Goal: Task Accomplishment & Management: Use online tool/utility

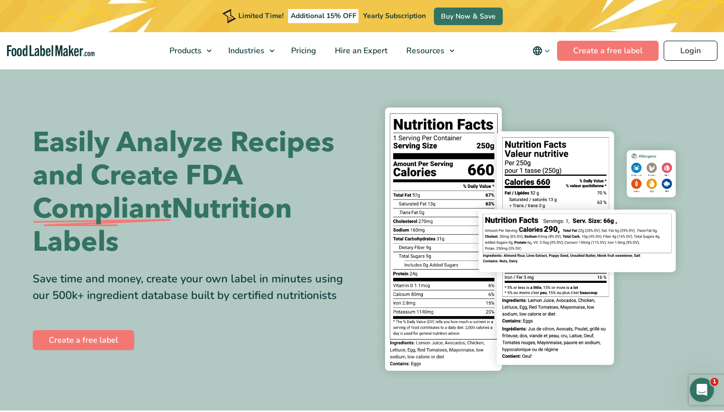
click at [679, 54] on link "Login" at bounding box center [691, 51] width 54 height 20
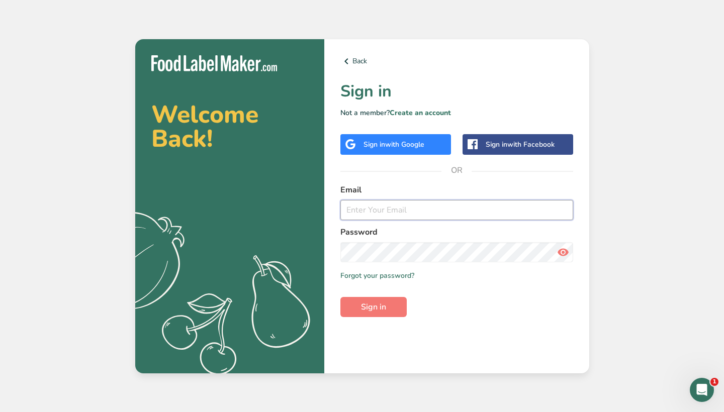
type input "[EMAIL_ADDRESS][DOMAIN_NAME]"
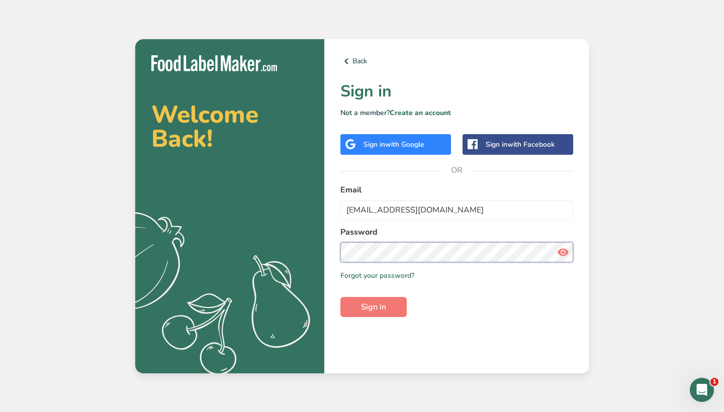
click at [373, 307] on button "Sign in" at bounding box center [373, 307] width 66 height 20
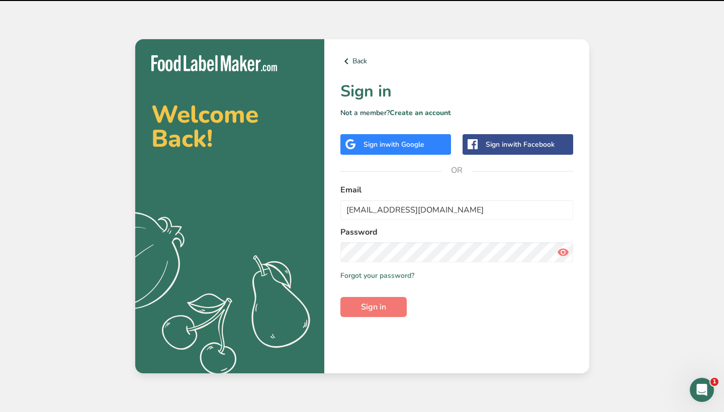
click at [385, 328] on div "Back Sign in Not a member? Create an account Sign in with Google Sign in with F…" at bounding box center [456, 206] width 265 height 334
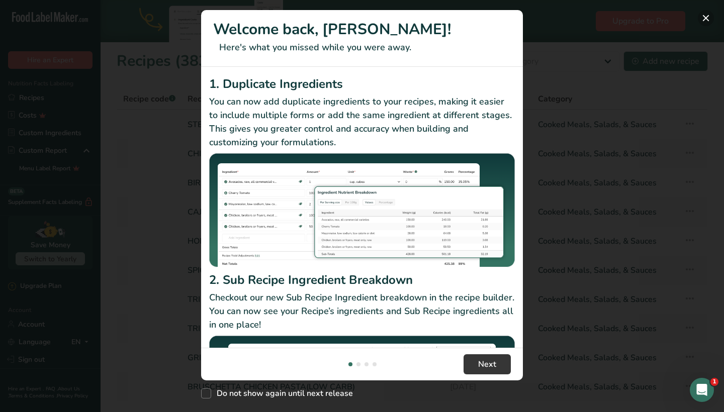
click at [709, 18] on button "New Features" at bounding box center [706, 18] width 16 height 16
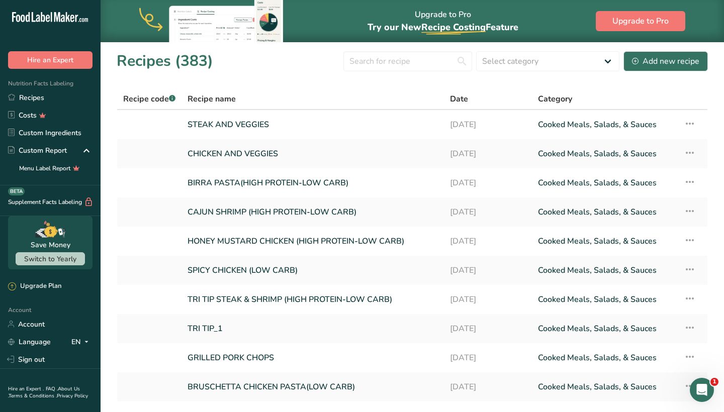
click at [386, 48] on section "Recipes (383) Select category All Baked Goods [GEOGRAPHIC_DATA] Confectionery C…" at bounding box center [413, 246] width 624 height 409
click at [385, 57] on input "text" at bounding box center [407, 61] width 129 height 20
type input "D"
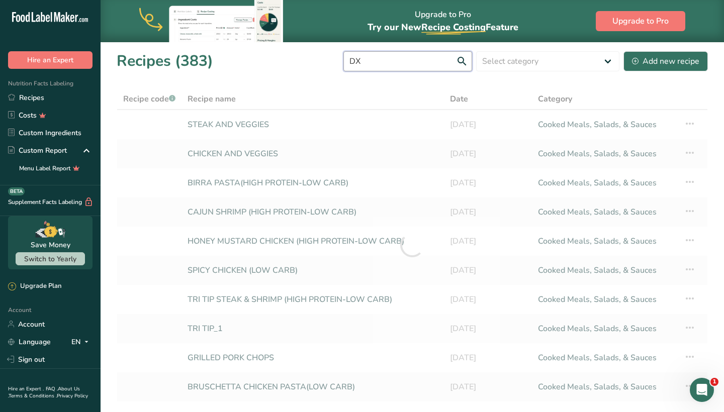
type input "D"
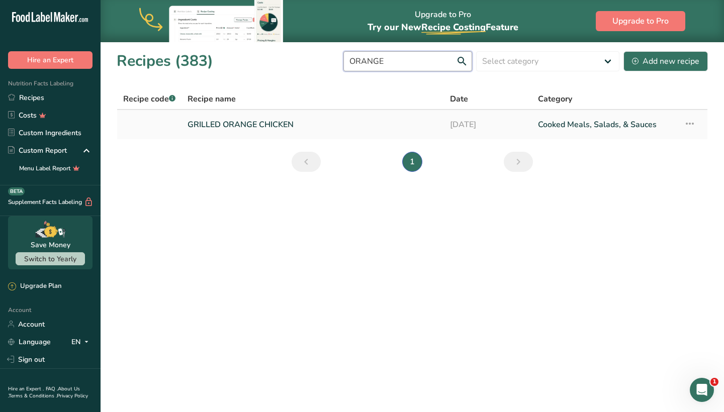
type input "ORANGE"
click at [299, 129] on link "GRILLED ORANGE CHICKEN" at bounding box center [313, 124] width 250 height 21
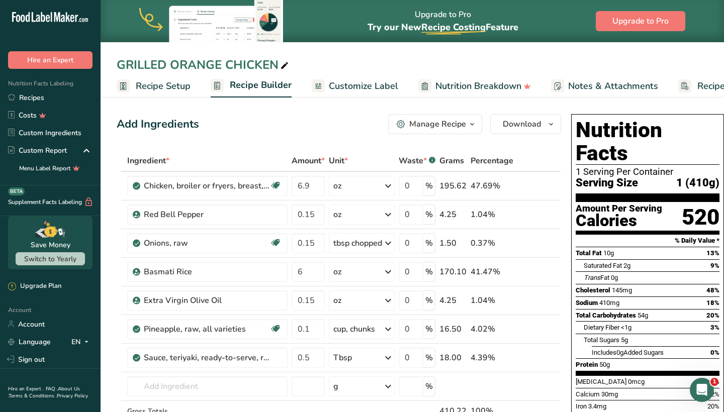
click at [438, 129] on div "Manage Recipe" at bounding box center [437, 124] width 57 height 12
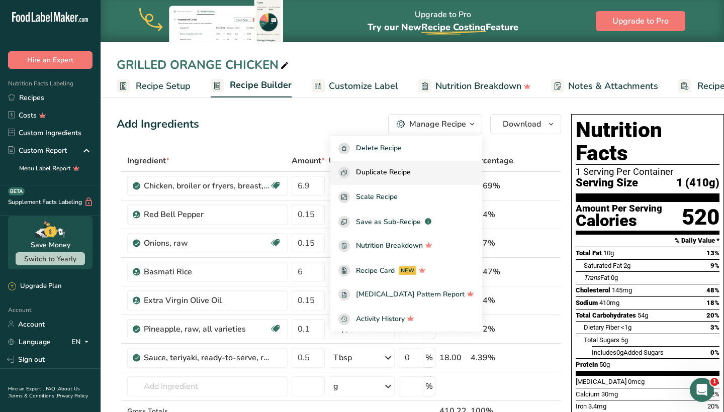
click at [411, 169] on span "Duplicate Recipe" at bounding box center [383, 173] width 55 height 12
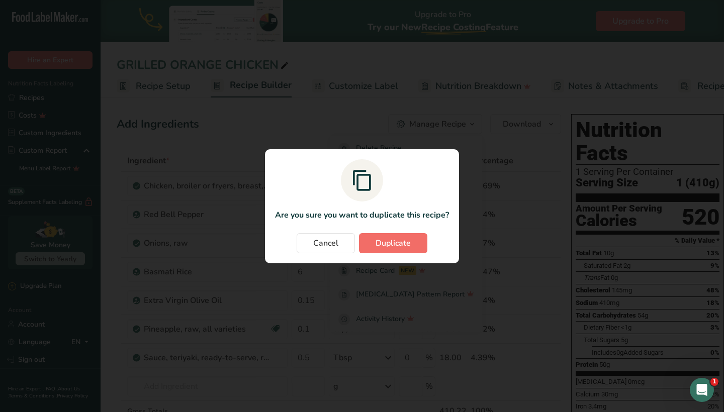
click at [384, 243] on span "Duplicate" at bounding box center [393, 243] width 35 height 12
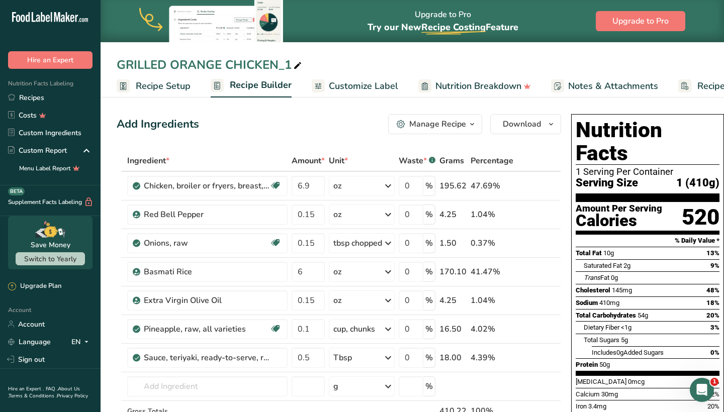
click at [381, 92] on span "Customize Label" at bounding box center [363, 86] width 69 height 14
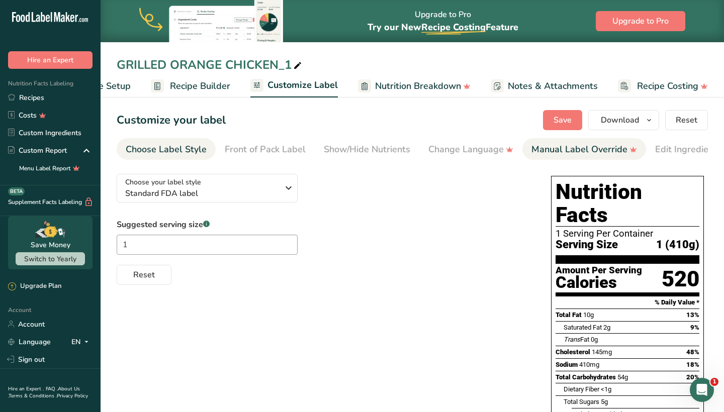
click at [558, 151] on div "Manual Label Override" at bounding box center [585, 150] width 106 height 14
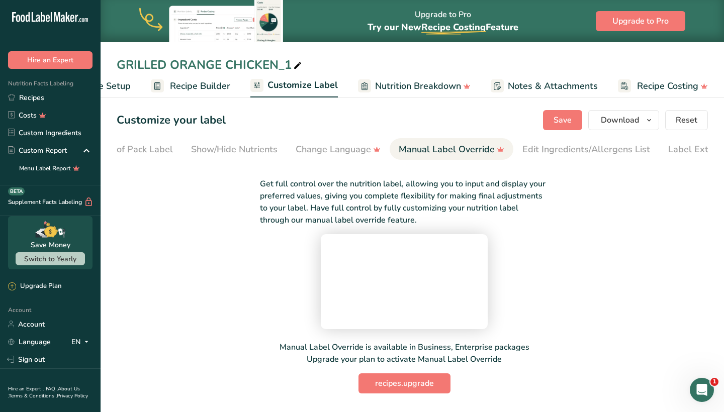
scroll to position [0, 163]
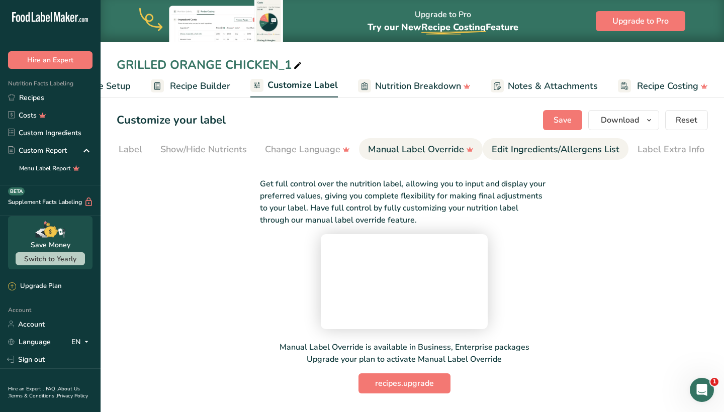
click at [584, 152] on div "Edit Ingredients/Allergens List" at bounding box center [556, 150] width 128 height 14
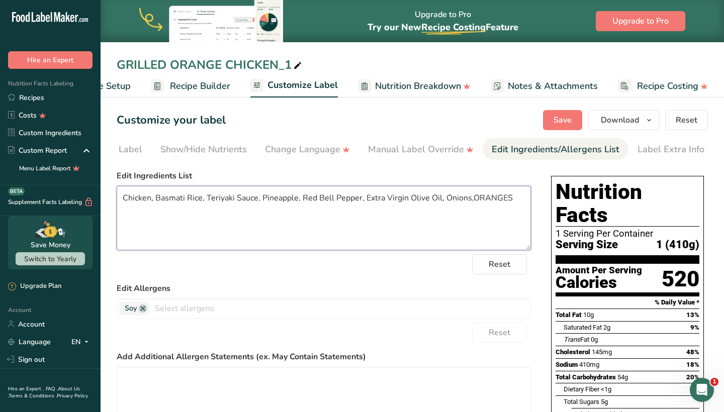
click at [505, 197] on textarea "Chicken, Basmati Rice, Teriyaki Sauce, Pineapple, Red Bell Pepper, Extra Virgin…" at bounding box center [324, 218] width 414 height 64
click at [506, 197] on textarea "Chicken, Basmati Rice, Teriyaki Sauce, Pineapple, Red Bell Pepper, Extra Virgin…" at bounding box center [324, 218] width 414 height 64
drag, startPoint x: 364, startPoint y: 202, endPoint x: 207, endPoint y: 202, distance: 156.9
click at [207, 202] on textarea "Chicken, Basmati Rice, Teriyaki Sauce, Pineapple, Red Bell Pepper, Extra Virgin…" at bounding box center [324, 218] width 414 height 64
type textarea "Chicken, Basmati Rice, NASHVILLE HOT SAUCE,Extra Virgin Olive Oil, GREEN BEANS"
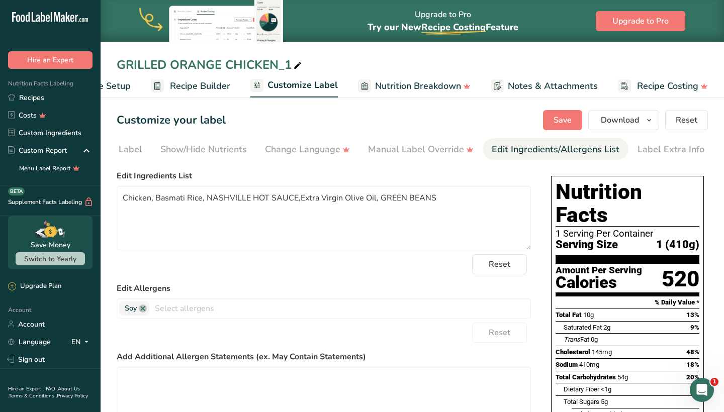
click at [202, 81] on span "Recipe Builder" at bounding box center [200, 86] width 60 height 14
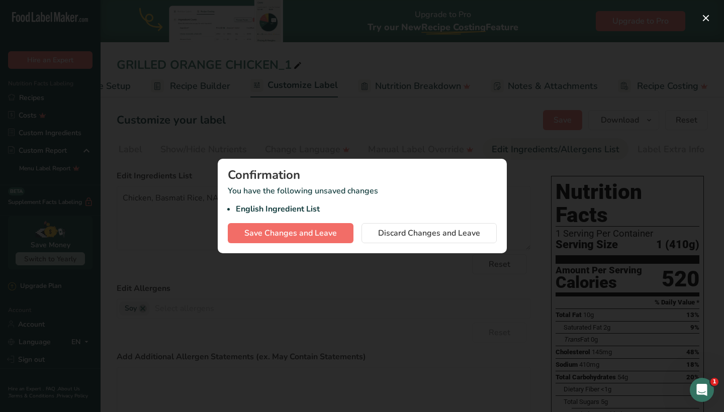
click at [301, 238] on span "Save Changes and Leave" at bounding box center [290, 233] width 93 height 12
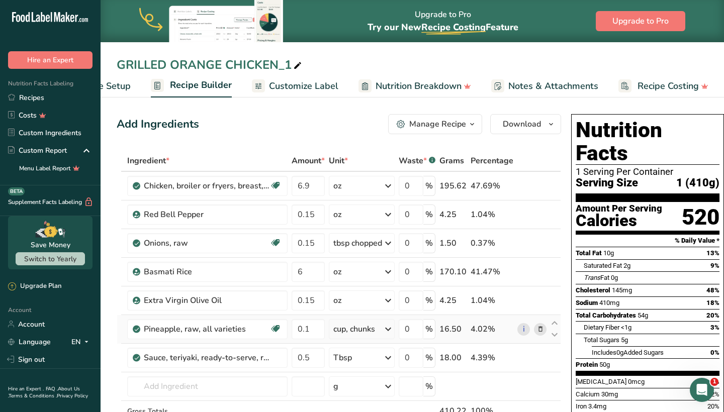
click at [540, 333] on icon at bounding box center [540, 329] width 7 height 11
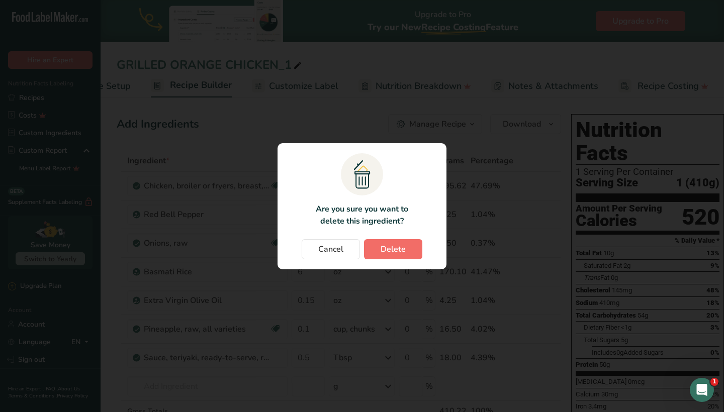
click at [408, 242] on button "Delete" at bounding box center [393, 249] width 58 height 20
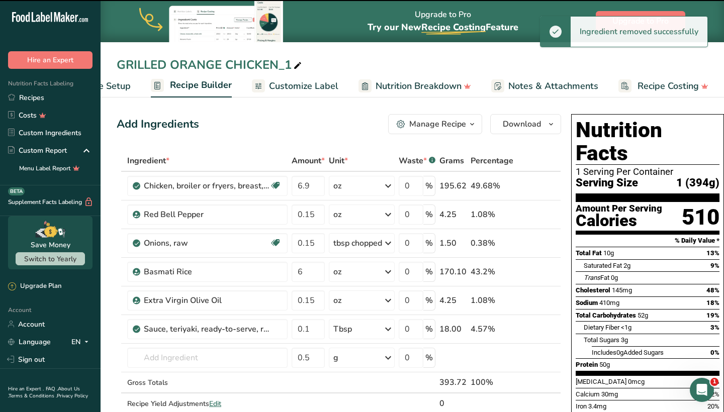
type input "0.5"
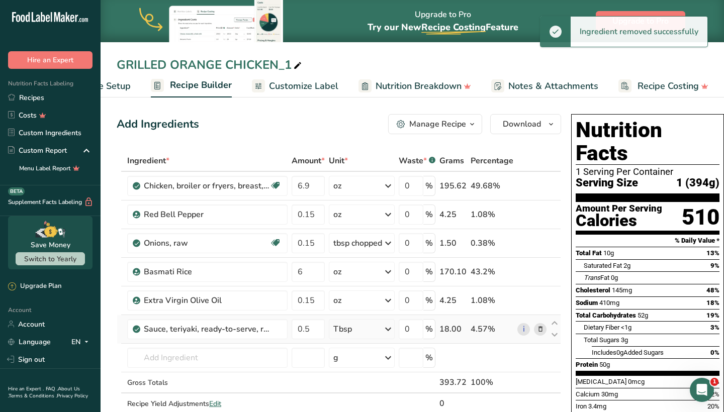
click at [542, 331] on icon at bounding box center [540, 329] width 7 height 11
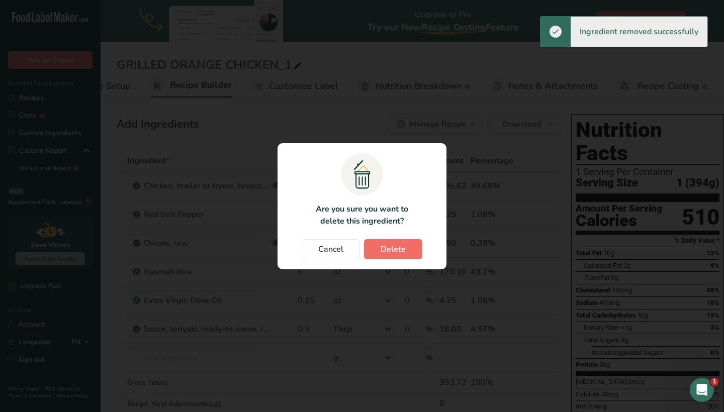
click at [409, 250] on button "Delete" at bounding box center [393, 249] width 58 height 20
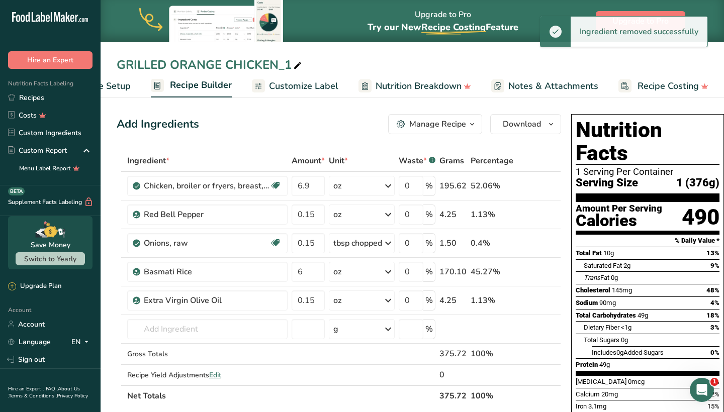
click at [281, 82] on span "Customize Label" at bounding box center [303, 86] width 69 height 14
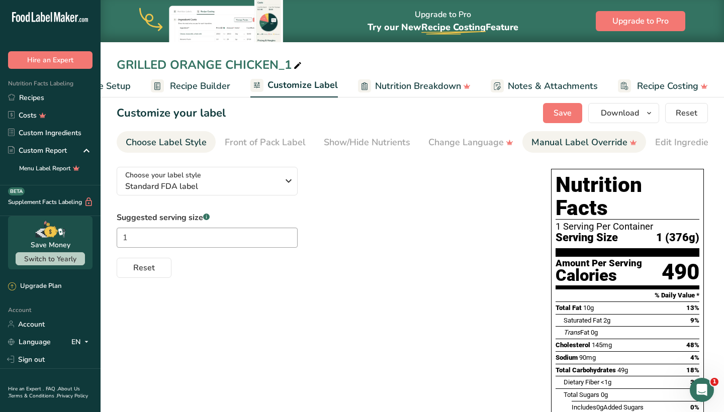
scroll to position [9, 0]
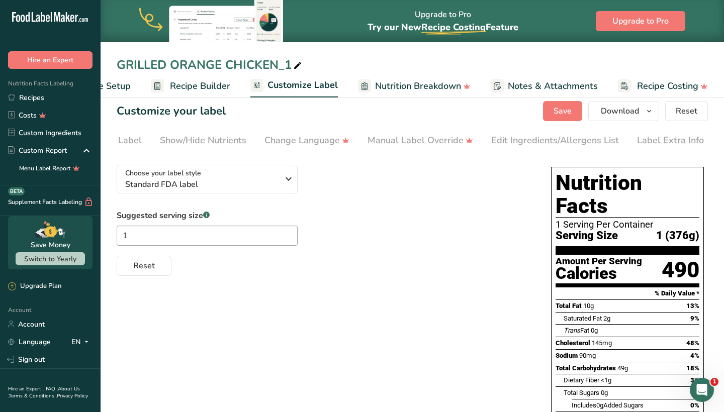
click at [647, 152] on section "Customize your label Save Download Choose what to show on your downloaded label…" at bounding box center [413, 354] width 624 height 538
click at [655, 144] on div "Label Extra Info" at bounding box center [671, 141] width 67 height 14
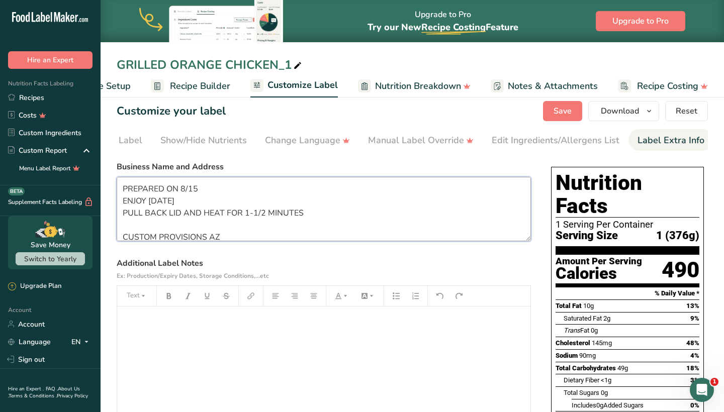
click at [213, 184] on textarea "PREPARED ON 8/15 ENJOY [DATE] PULL BACK LID AND HEAT FOR 1-1/2 MINUTES CUSTOM P…" at bounding box center [324, 209] width 414 height 64
type textarea "PREPARED ON 8/16 ENJOY [DATE] PULL BACK LID AND HEAT FOR 1-1/2 MINUTES CUSTOM P…"
click at [557, 117] on span "Save" at bounding box center [563, 111] width 18 height 12
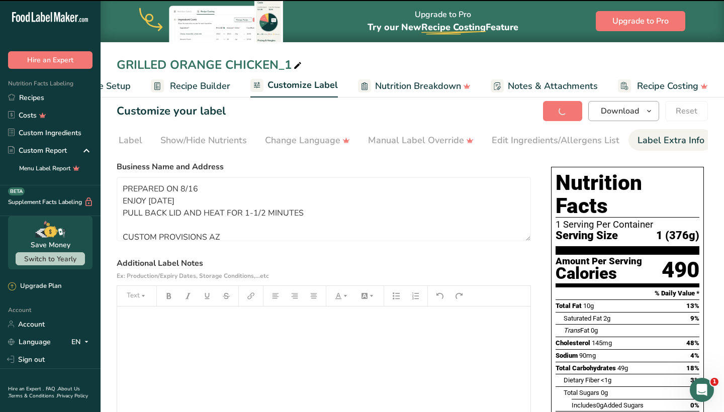
click at [610, 116] on span "Download" at bounding box center [620, 111] width 38 height 12
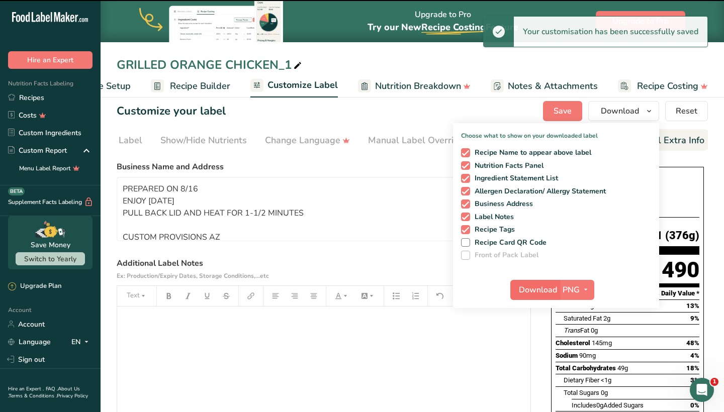
click at [533, 288] on span "Download" at bounding box center [538, 290] width 38 height 12
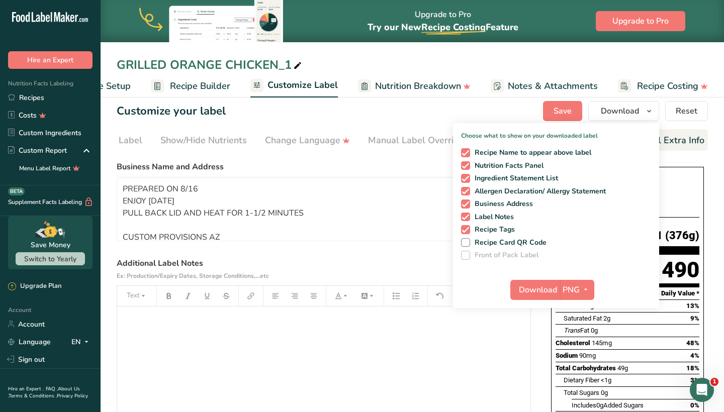
click at [266, 64] on div "GRILLED ORANGE CHICKEN_1" at bounding box center [210, 65] width 187 height 18
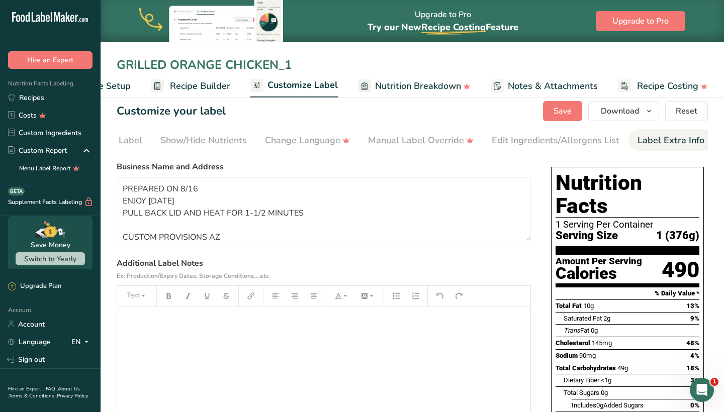
click at [266, 64] on input "GRILLED ORANGE CHICKEN_1" at bounding box center [412, 65] width 591 height 18
type input "NASHVILLE HOT CHICKEN"
click at [572, 112] on span "Save" at bounding box center [563, 111] width 18 height 12
click at [609, 117] on button "Download" at bounding box center [623, 111] width 71 height 20
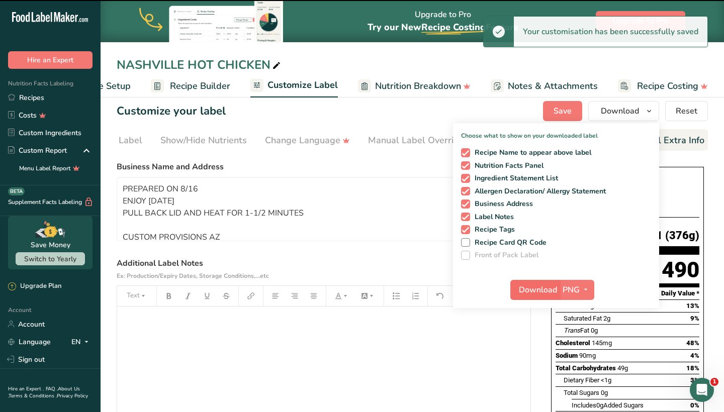
click at [541, 289] on span "Download" at bounding box center [538, 290] width 38 height 12
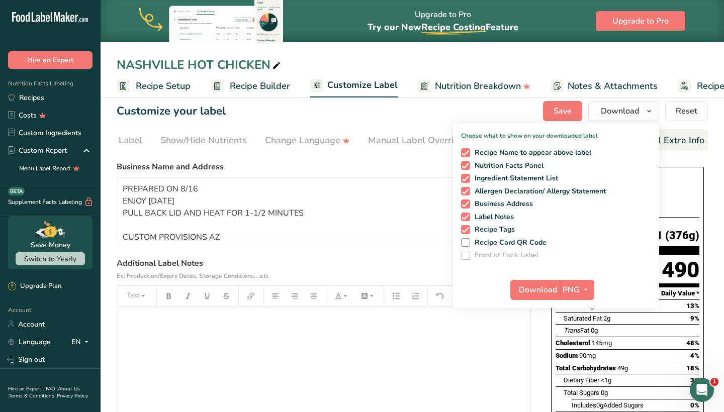
scroll to position [0, 0]
click at [146, 81] on span "Recipe Setup" at bounding box center [163, 86] width 55 height 14
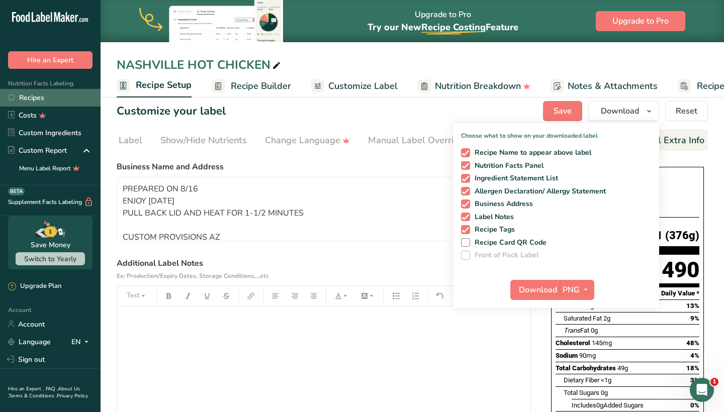
scroll to position [0, 4]
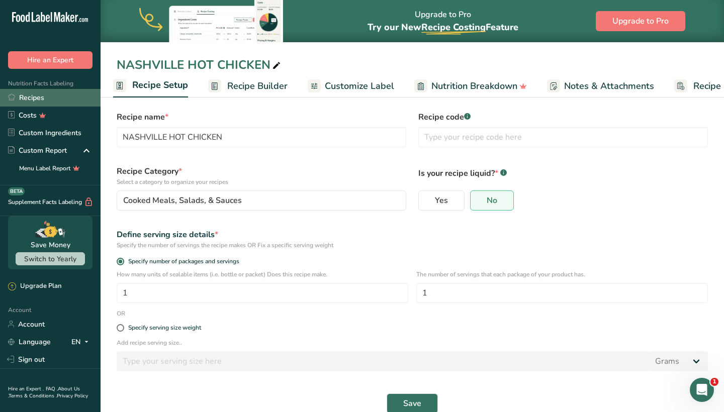
click at [39, 103] on link "Recipes" at bounding box center [50, 98] width 101 height 18
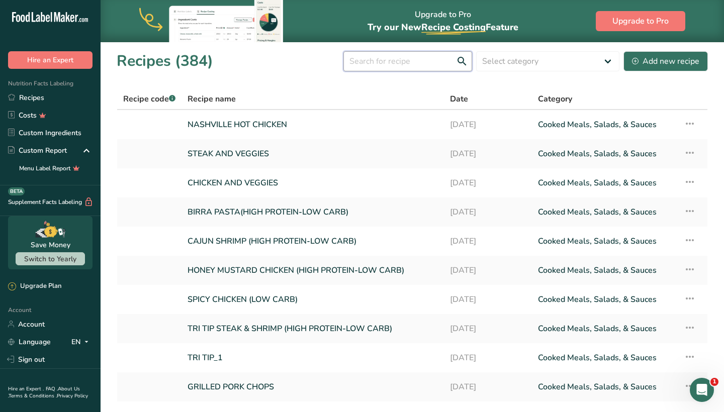
click at [399, 67] on input "text" at bounding box center [407, 61] width 129 height 20
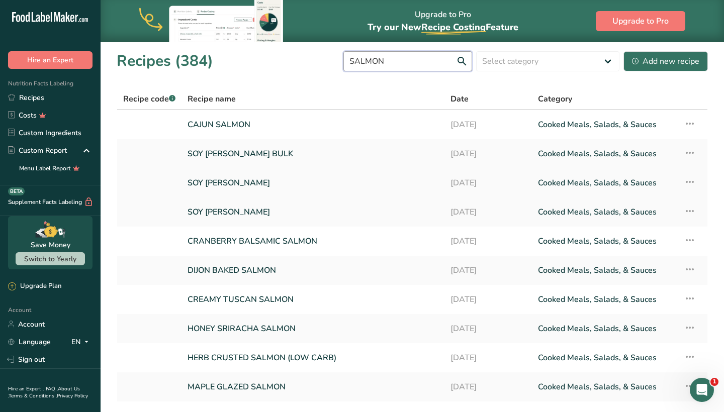
type input "SALMON"
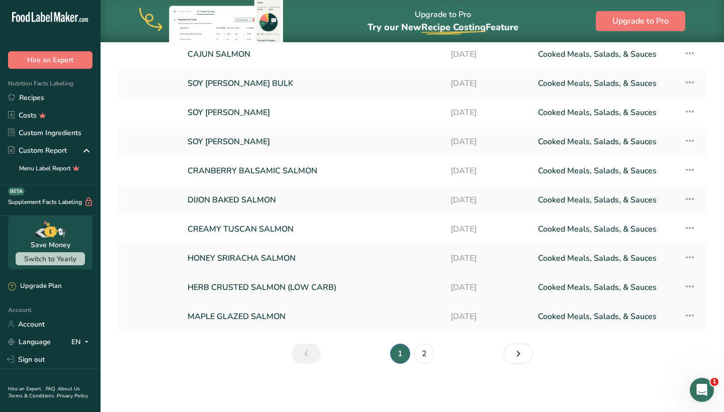
scroll to position [70, 0]
click at [424, 361] on link "2" at bounding box center [424, 354] width 20 height 20
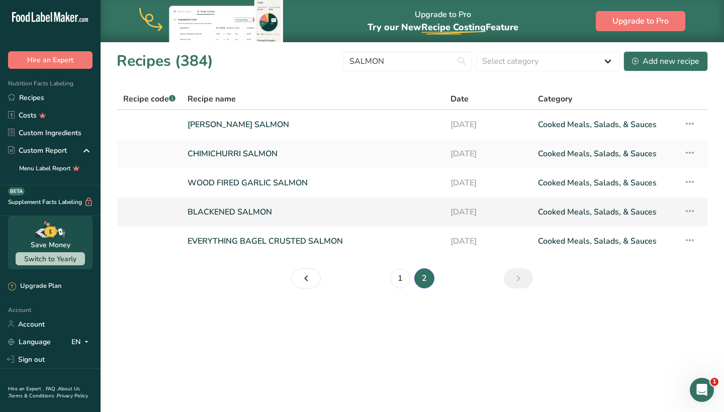
click at [262, 221] on link "BLACKENED SALMON" at bounding box center [313, 212] width 251 height 21
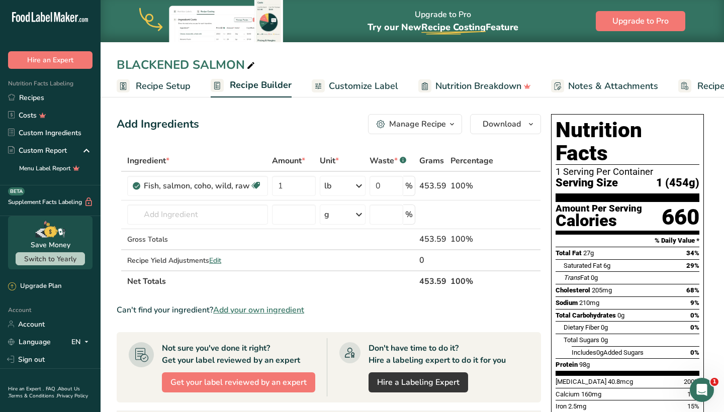
click at [254, 86] on span "Recipe Builder" at bounding box center [261, 85] width 62 height 14
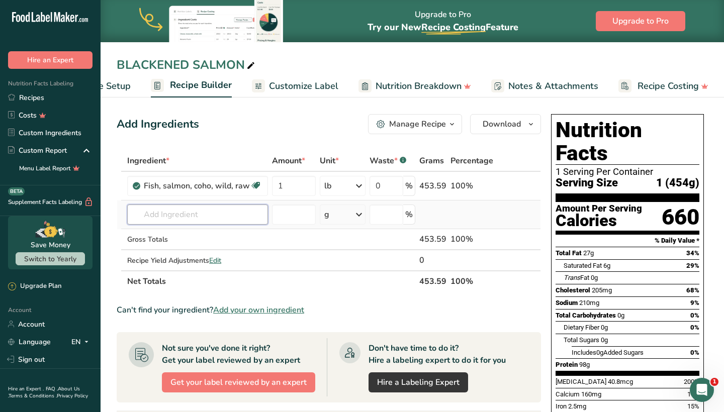
click at [205, 215] on input "text" at bounding box center [197, 215] width 141 height 20
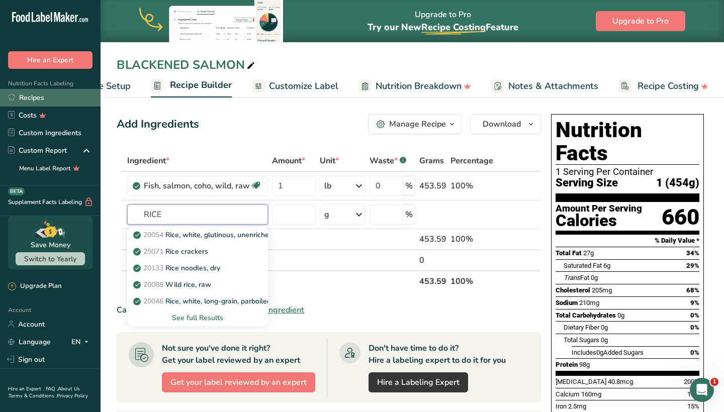
type input "RICE"
click at [67, 91] on link "Recipes" at bounding box center [50, 98] width 101 height 18
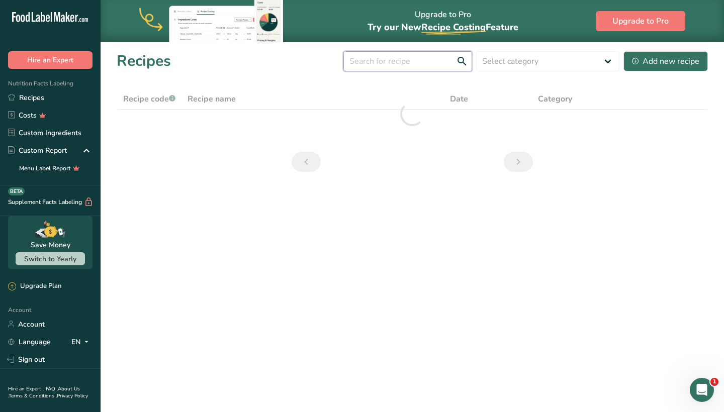
click at [387, 66] on input "text" at bounding box center [407, 61] width 129 height 20
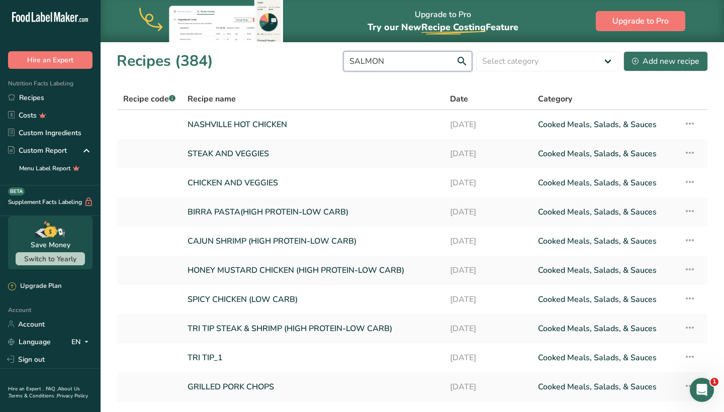
type input "SALMON"
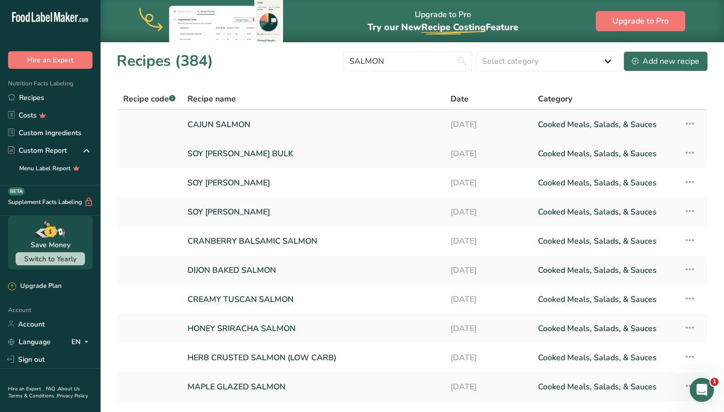
click at [269, 125] on link "CAJUN SALMON" at bounding box center [313, 124] width 251 height 21
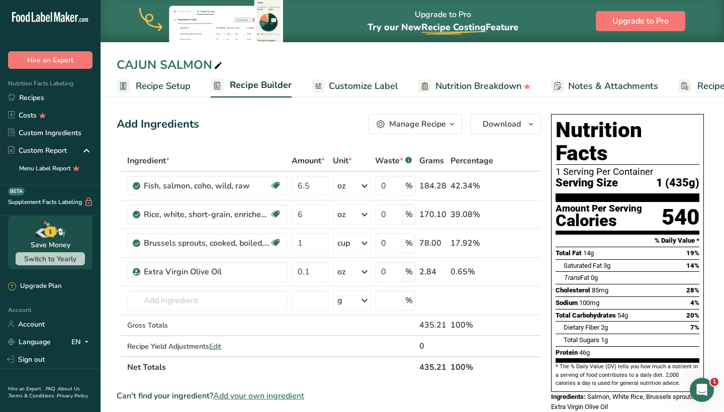
click at [356, 91] on span "Customize Label" at bounding box center [363, 86] width 69 height 14
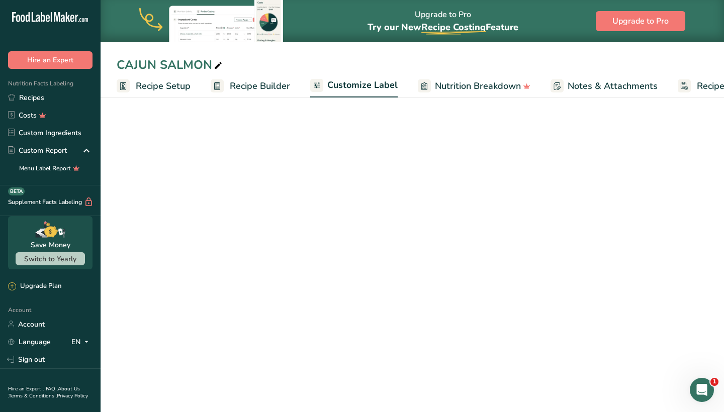
scroll to position [0, 60]
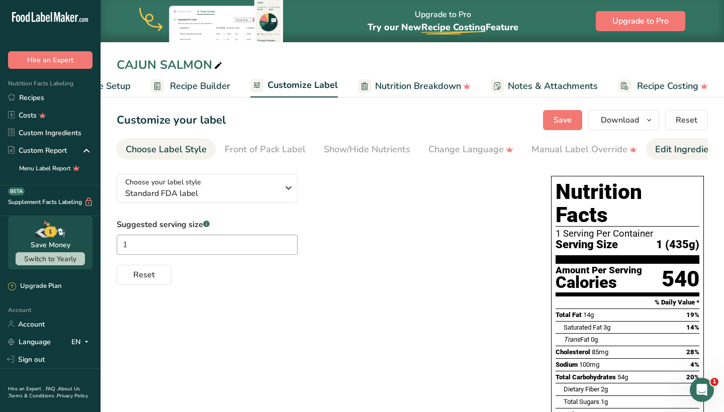
click at [661, 148] on div "Edit Ingredients/Allergens List" at bounding box center [719, 150] width 128 height 14
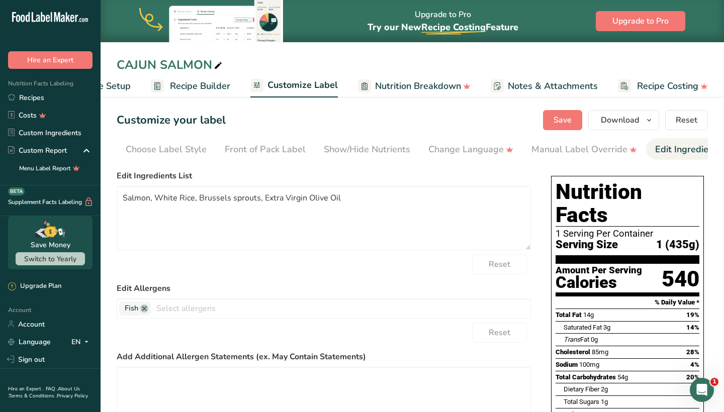
scroll to position [0, 163]
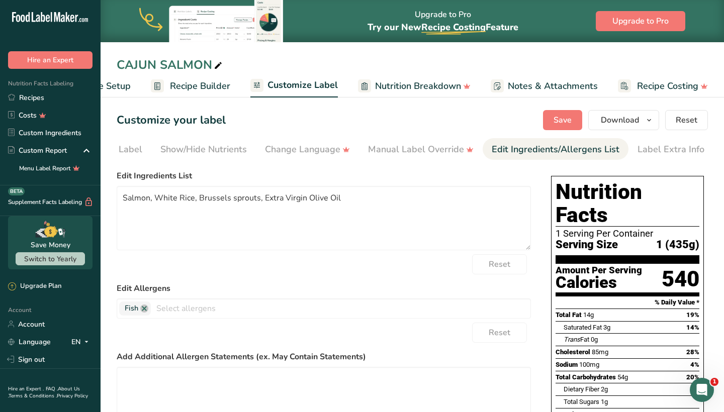
click at [661, 148] on div "Label Extra Info" at bounding box center [671, 150] width 67 height 14
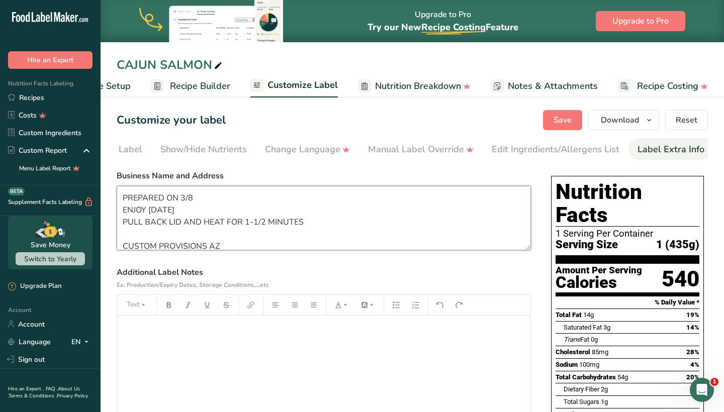
click at [209, 197] on textarea "PREPARED ON 3/8 ENJOY [DATE] PULL BACK LID AND HEAT FOR 1-1/2 MINUTES CUSTOM PR…" at bounding box center [324, 218] width 414 height 64
click at [571, 120] on span "Save" at bounding box center [563, 120] width 18 height 12
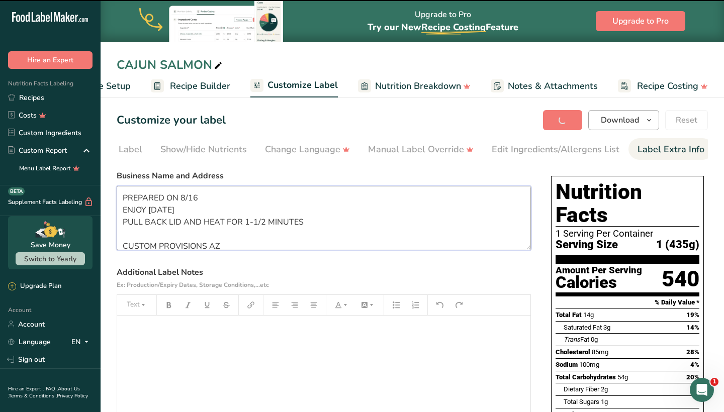
type textarea "PREPARED ON 8/16 ENJOY [DATE] PULL BACK LID AND HEAT FOR 1-1/2 MINUTES CUSTOM P…"
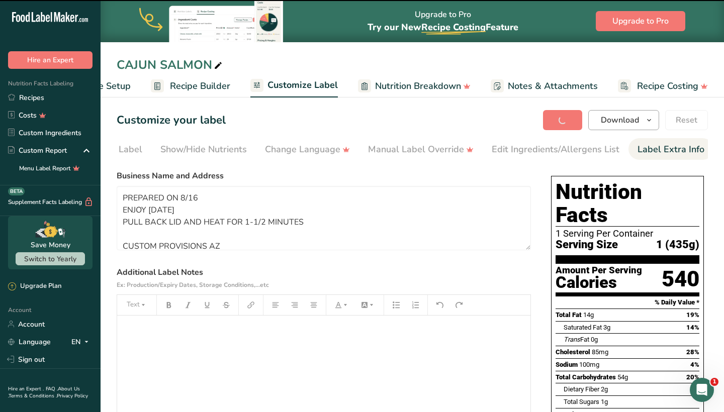
click at [618, 123] on span "Download" at bounding box center [620, 120] width 38 height 12
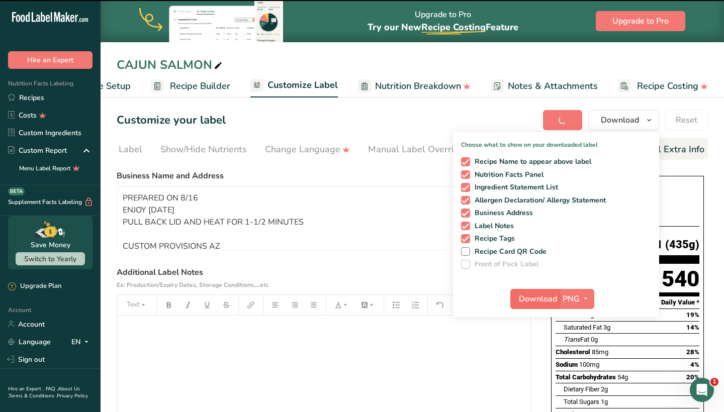
click at [552, 300] on span "Download" at bounding box center [538, 299] width 38 height 12
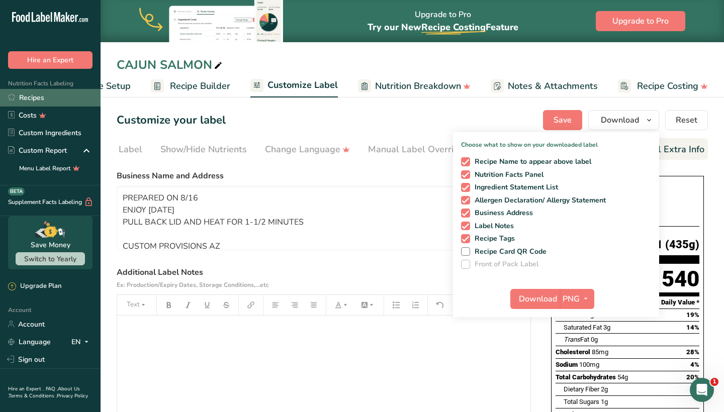
click at [58, 99] on link "Recipes" at bounding box center [50, 98] width 101 height 18
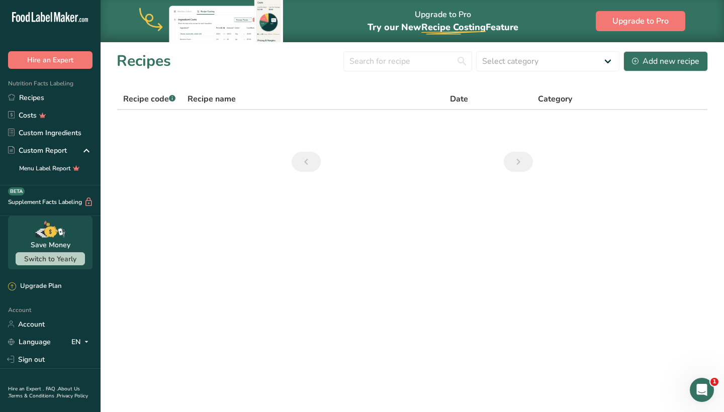
drag, startPoint x: 89, startPoint y: 69, endPoint x: 245, endPoint y: 196, distance: 200.9
click at [245, 196] on main "Upgrade to Pro Try our New Recipe Costing .a-29{fill:none;stroke-linecap:round;…" at bounding box center [362, 206] width 724 height 412
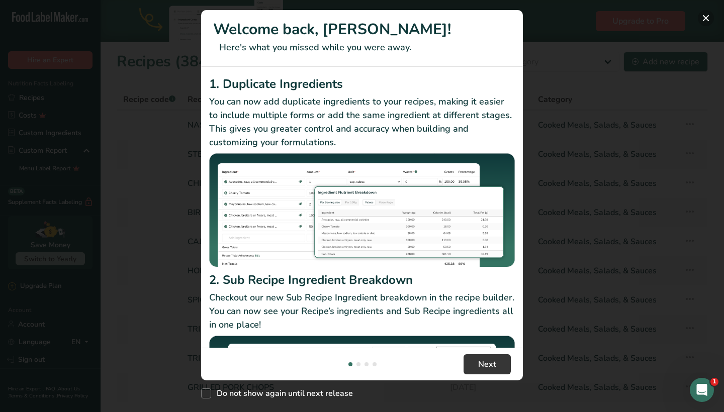
click at [706, 21] on button "New Features" at bounding box center [706, 18] width 16 height 16
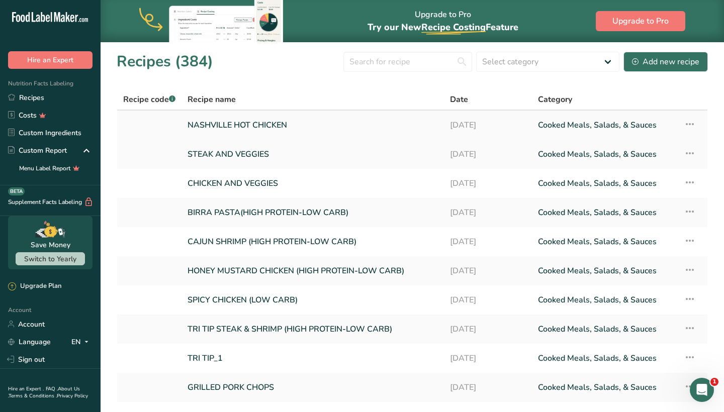
click at [277, 125] on link "NASHVILLE HOT CHICKEN" at bounding box center [313, 125] width 250 height 21
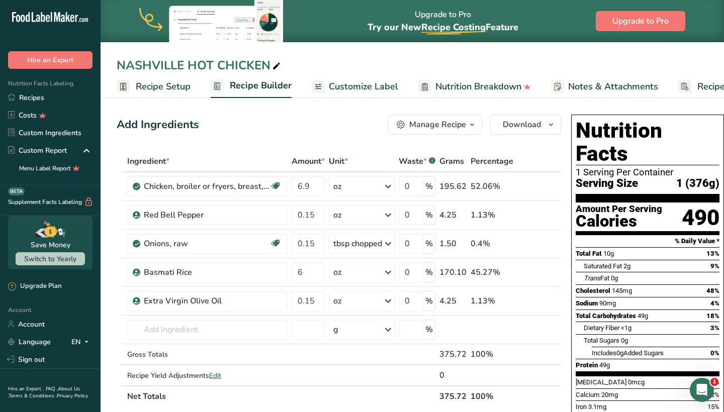
click at [450, 132] on button "Manage Recipe" at bounding box center [435, 125] width 94 height 20
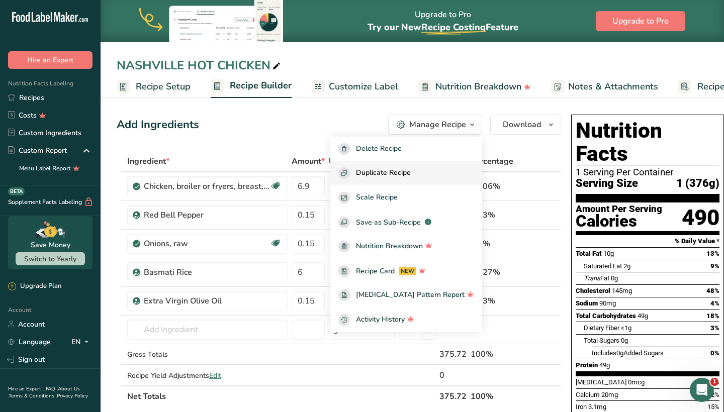
click at [410, 173] on span "Duplicate Recipe" at bounding box center [383, 173] width 55 height 12
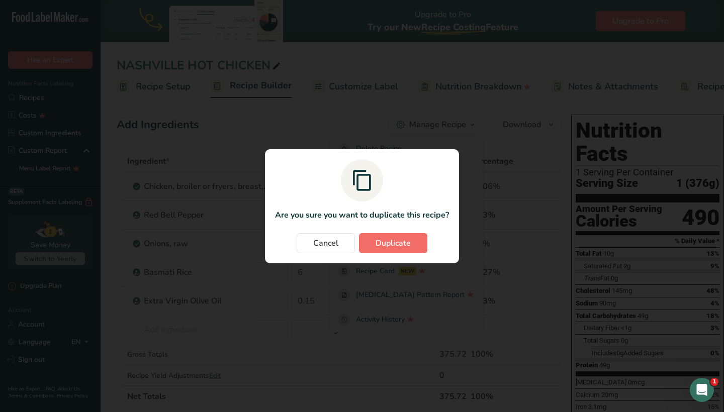
click at [385, 237] on span "Duplicate" at bounding box center [393, 243] width 35 height 12
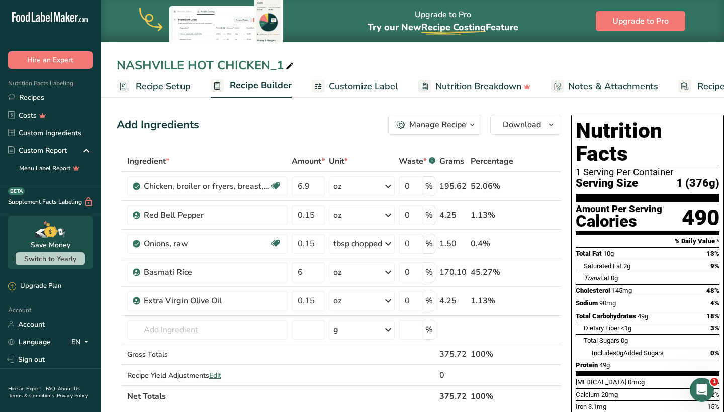
click at [283, 66] on div "NASHVILLE HOT CHICKEN_1" at bounding box center [206, 65] width 179 height 18
type input "NASHVILLE HOT CHICKEN"
click at [311, 272] on input "6" at bounding box center [308, 272] width 33 height 20
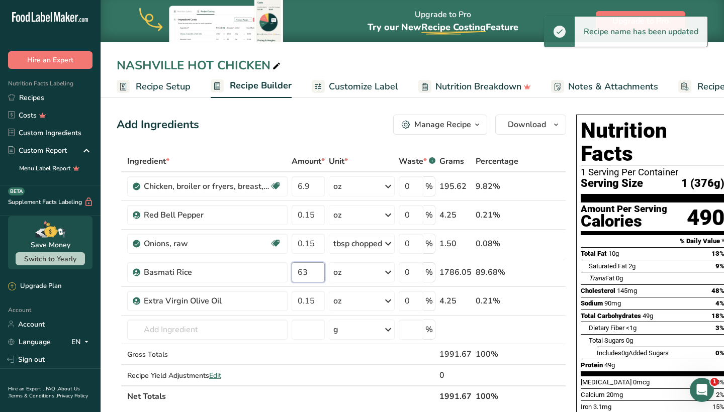
type input "6"
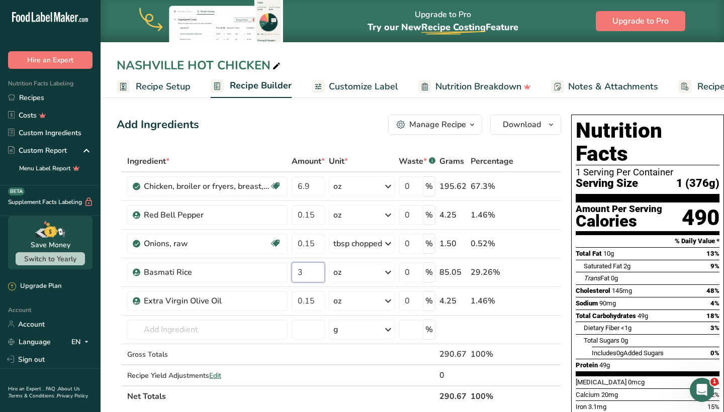
type input "3"
click at [311, 121] on div "Add Ingredients Manage Recipe Delete Recipe Duplicate Recipe Scale Recipe Save …" at bounding box center [339, 125] width 445 height 20
click at [311, 191] on input "6.9" at bounding box center [308, 187] width 33 height 20
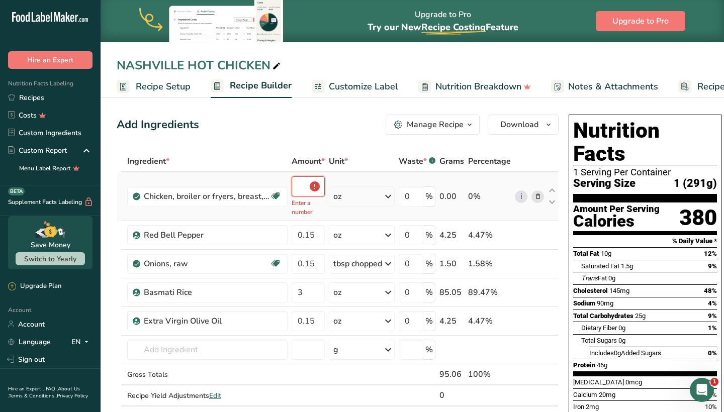
type input "6"
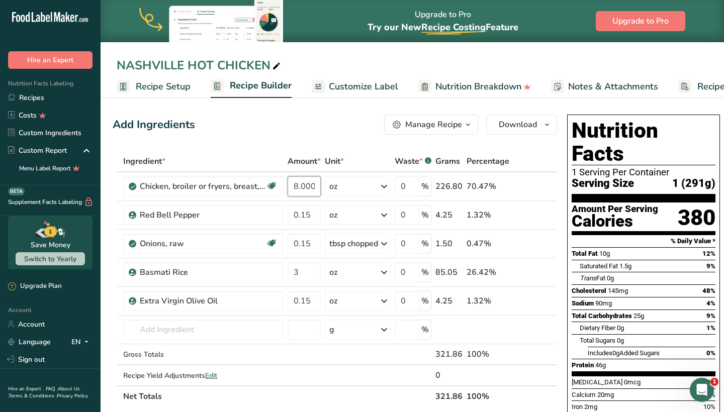
scroll to position [0, 4]
click at [309, 192] on input "8.000038" at bounding box center [304, 187] width 33 height 20
type input "8"
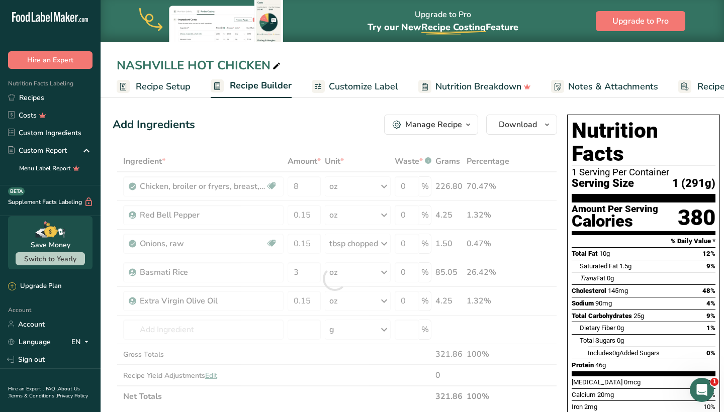
click at [318, 145] on div "Add Ingredients Manage Recipe Delete Recipe Duplicate Recipe Scale Recipe Save …" at bounding box center [338, 419] width 451 height 617
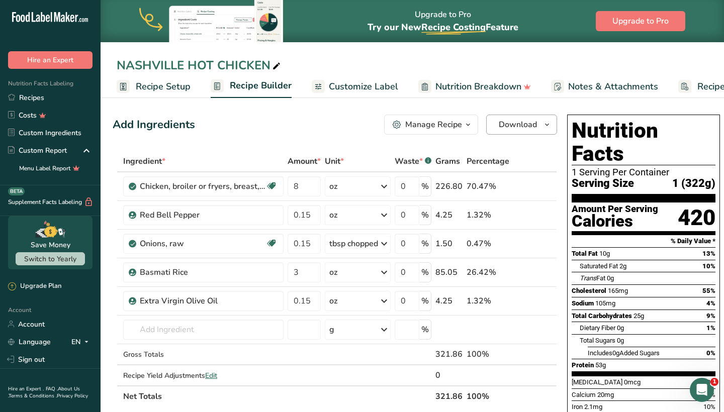
click at [502, 119] on span "Download" at bounding box center [518, 125] width 38 height 12
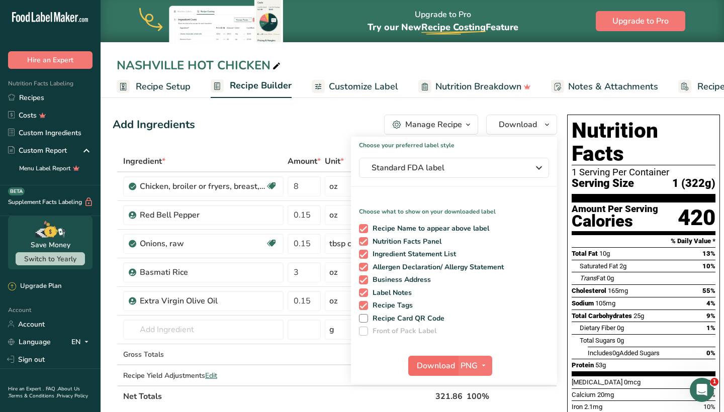
click at [432, 374] on button "Download" at bounding box center [432, 366] width 49 height 20
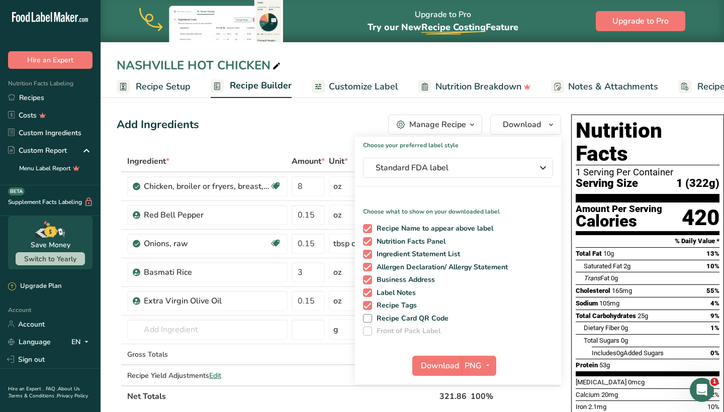
click at [271, 65] on span at bounding box center [277, 66] width 12 height 12
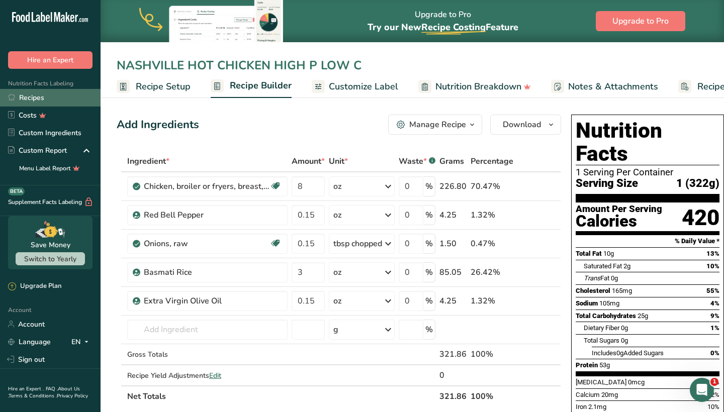
type input "NASHVILLE HOT CHICKEN HIGH P LOW C"
click at [83, 94] on link "Recipes" at bounding box center [50, 98] width 101 height 18
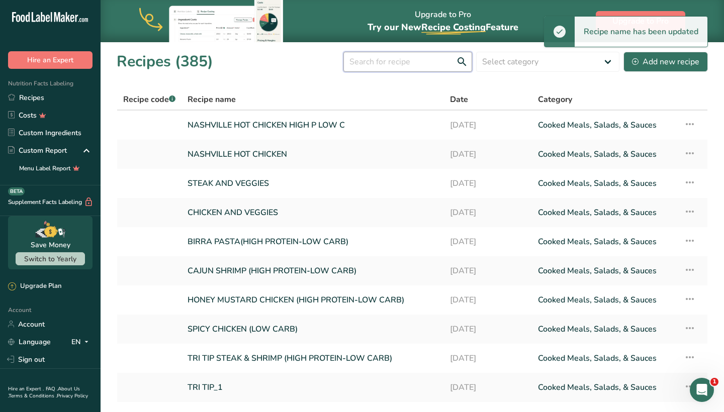
click at [383, 67] on input "text" at bounding box center [407, 62] width 129 height 20
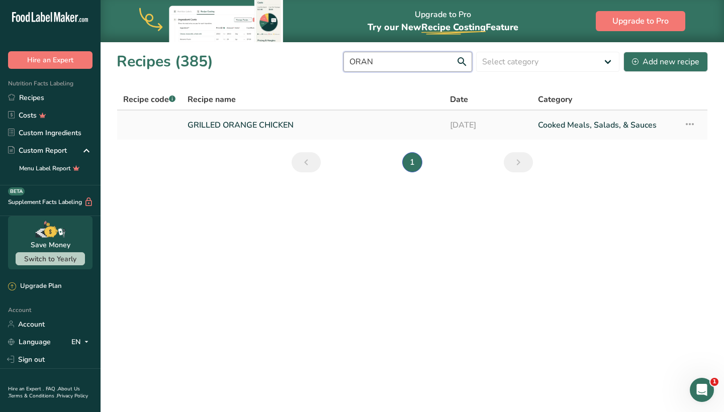
type input "ORAN"
click at [318, 130] on link "GRILLED ORANGE CHICKEN" at bounding box center [313, 125] width 250 height 21
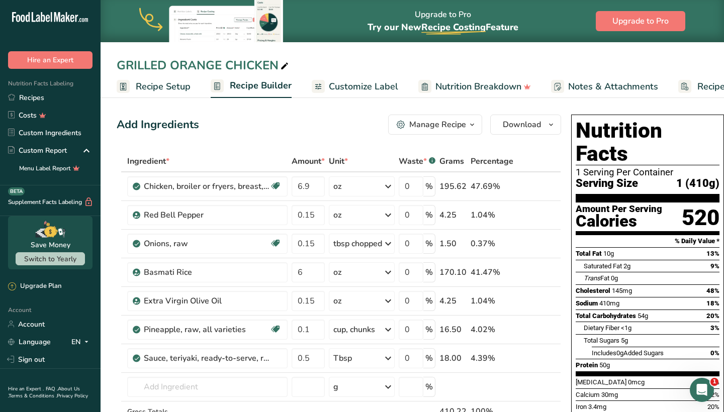
click at [461, 131] on button "Manage Recipe" at bounding box center [435, 125] width 94 height 20
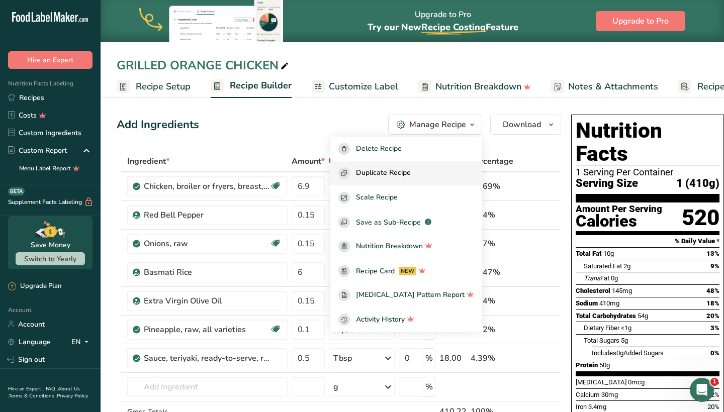
click at [411, 172] on span "Duplicate Recipe" at bounding box center [383, 173] width 55 height 12
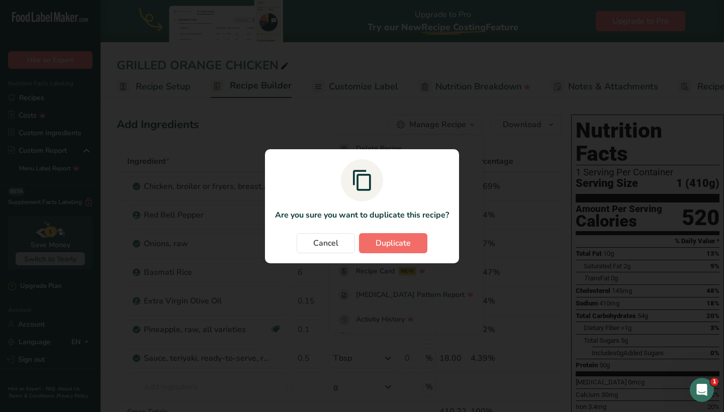
click at [384, 251] on button "Duplicate" at bounding box center [393, 243] width 68 height 20
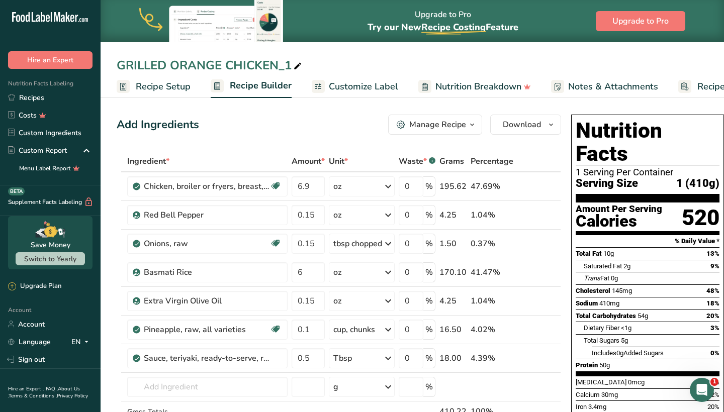
click at [292, 65] on span at bounding box center [298, 66] width 12 height 12
type input "GRILLED ORANGE CHICKEN"
click at [544, 328] on span at bounding box center [541, 330] width 12 height 12
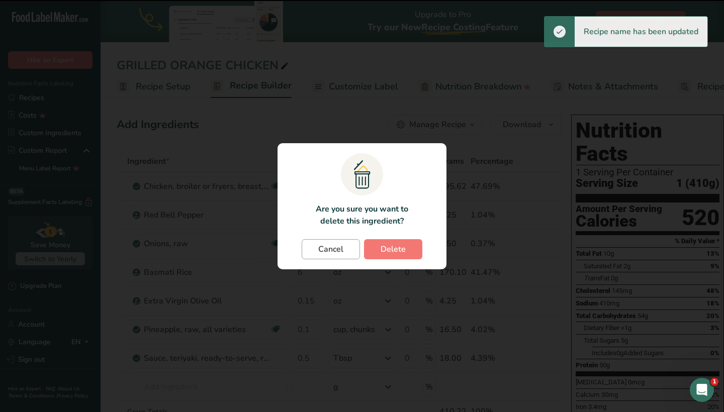
click at [343, 245] on span "Cancel" at bounding box center [330, 249] width 25 height 12
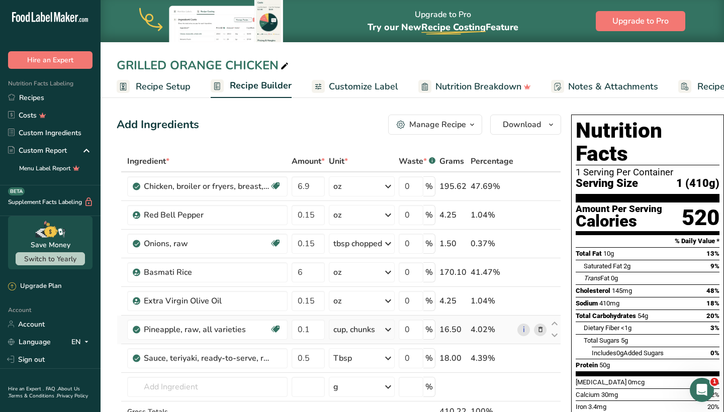
click at [538, 332] on icon at bounding box center [540, 330] width 7 height 11
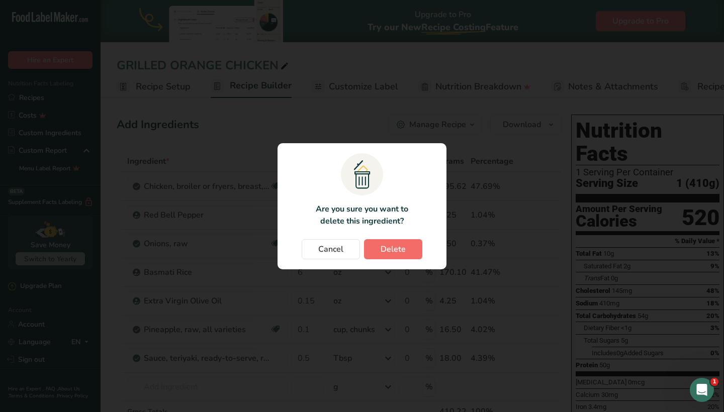
click at [401, 257] on button "Delete" at bounding box center [393, 249] width 58 height 20
type input "0.5"
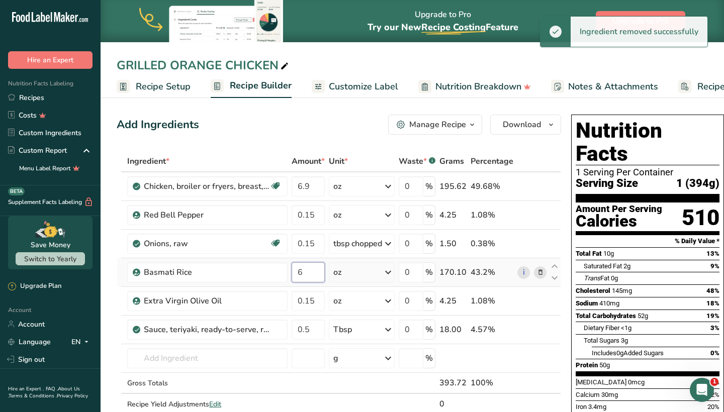
click at [312, 270] on input "6" at bounding box center [308, 272] width 33 height 20
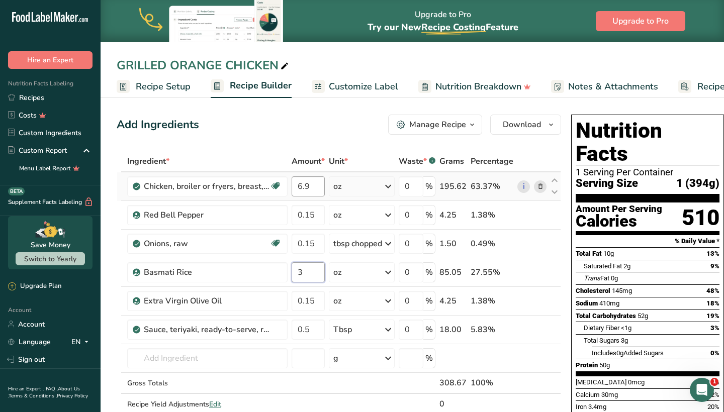
type input "3"
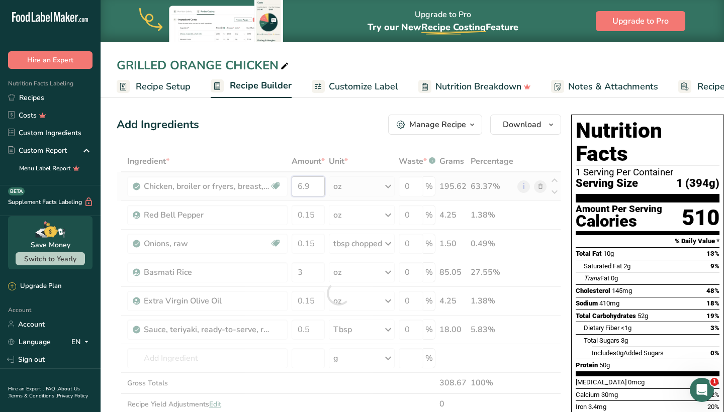
click at [312, 195] on div "Ingredient * Amount * Unit * Waste * .a-a{fill:#347362;}.b-a{fill:#fff;} Grams …" at bounding box center [339, 293] width 445 height 285
click at [312, 195] on div at bounding box center [339, 293] width 445 height 285
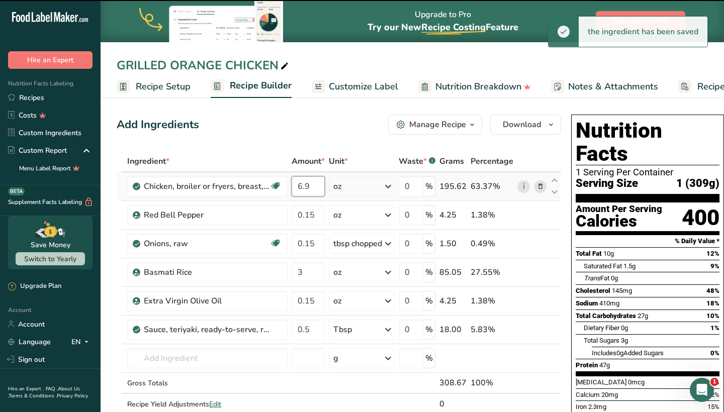
click at [315, 183] on input "6.9" at bounding box center [308, 187] width 33 height 20
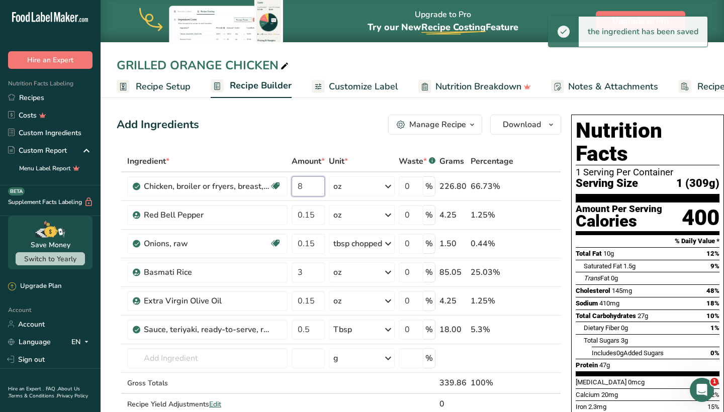
type input "8"
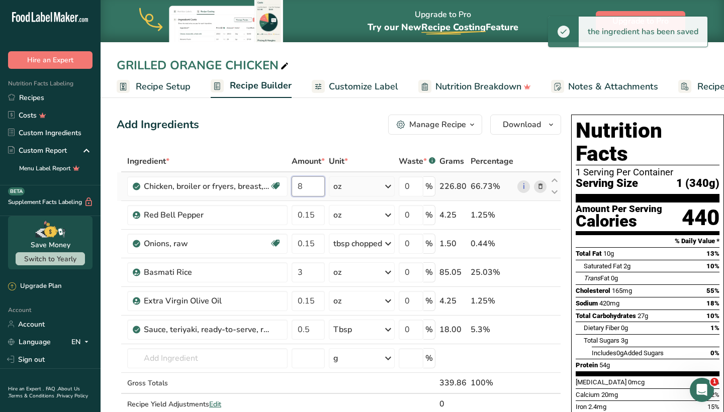
click at [313, 182] on input "8" at bounding box center [308, 187] width 33 height 20
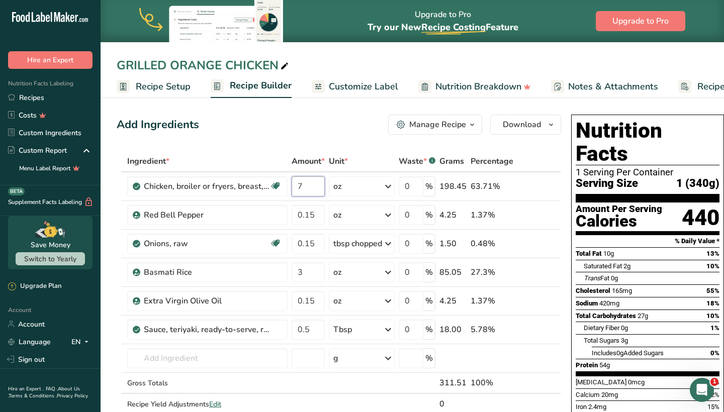
type input "7"
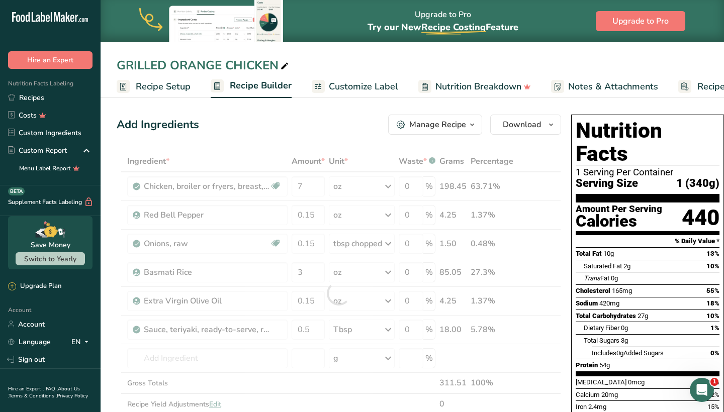
click at [328, 129] on div "Add Ingredients Manage Recipe Delete Recipe Duplicate Recipe Scale Recipe Save …" at bounding box center [339, 125] width 445 height 20
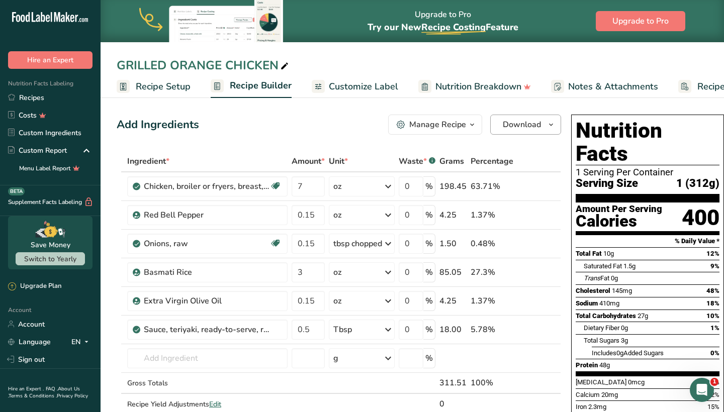
click at [496, 126] on button "Download" at bounding box center [525, 125] width 71 height 20
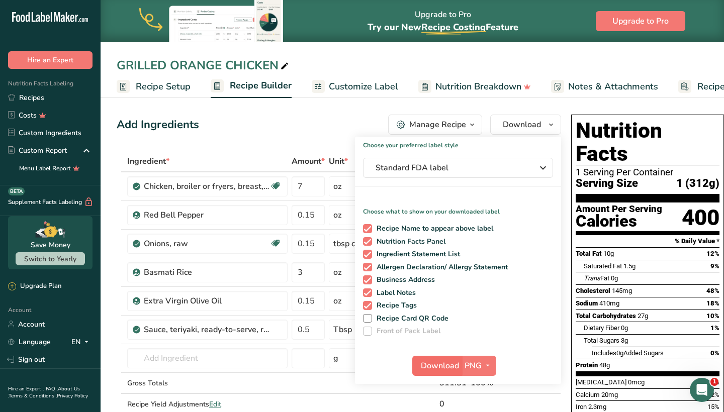
click at [443, 365] on span "Download" at bounding box center [440, 366] width 38 height 12
click at [57, 100] on link "Recipes" at bounding box center [50, 98] width 101 height 18
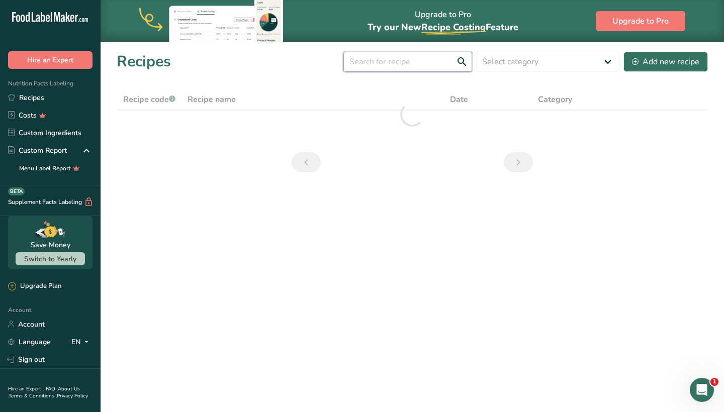
click at [404, 70] on input "text" at bounding box center [407, 62] width 129 height 20
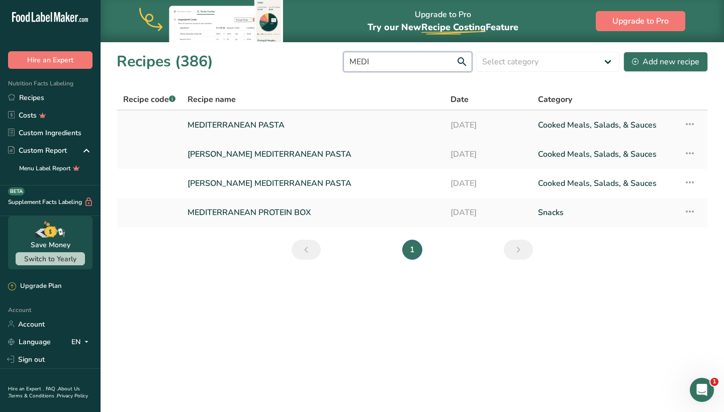
type input "MEDI"
click at [272, 124] on link "MEDITERRANEAN PASTA" at bounding box center [313, 125] width 251 height 21
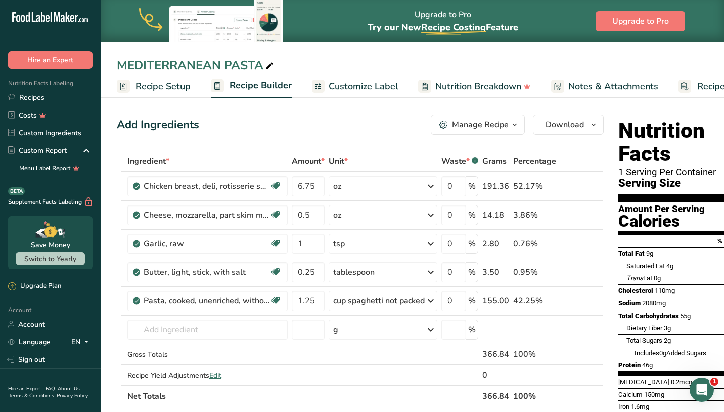
click at [473, 141] on div "Add Ingredients Manage Recipe Delete Recipe Duplicate Recipe Scale Recipe Save …" at bounding box center [363, 419] width 493 height 617
click at [473, 134] on button "Manage Recipe" at bounding box center [478, 125] width 94 height 20
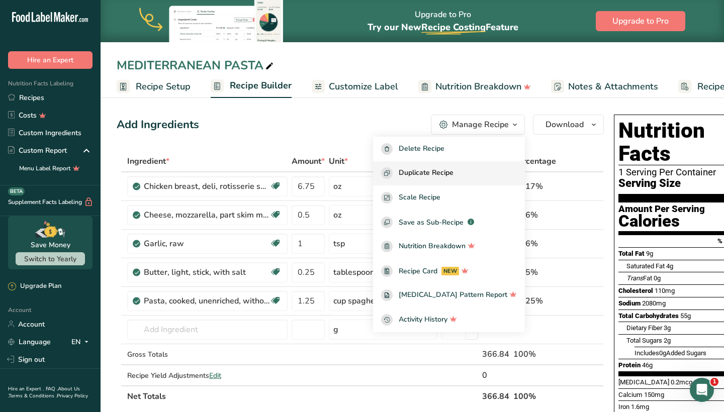
click at [453, 172] on span "Duplicate Recipe" at bounding box center [426, 173] width 55 height 12
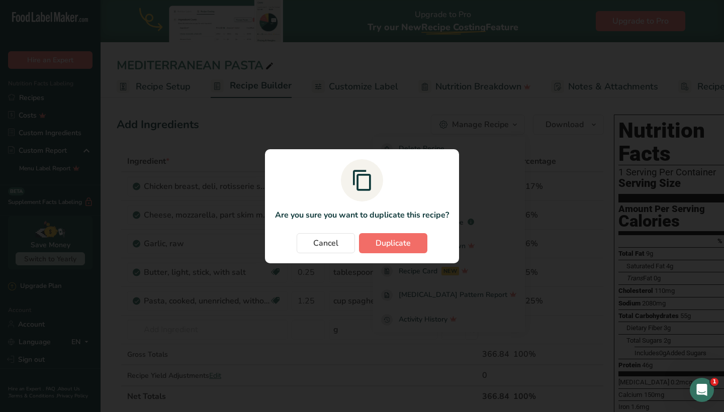
click at [390, 246] on span "Duplicate" at bounding box center [393, 243] width 35 height 12
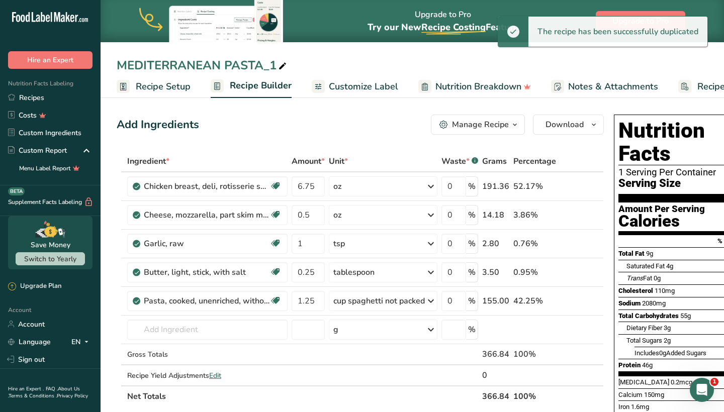
click at [276, 63] on div "MEDITERRANEAN PASTA_1" at bounding box center [203, 65] width 172 height 18
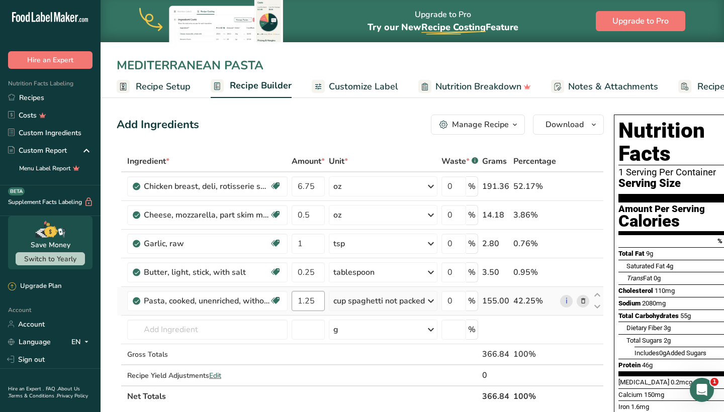
type input "MEDITERRANEAN PASTA"
click at [314, 302] on input "1.25" at bounding box center [308, 301] width 33 height 20
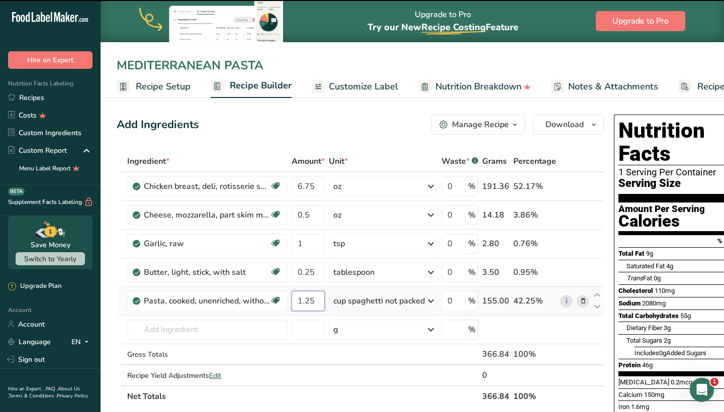
click at [314, 302] on input "1.25" at bounding box center [308, 301] width 33 height 20
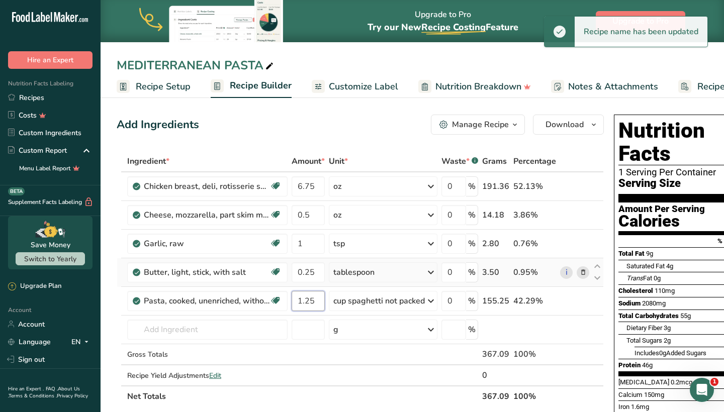
type input "1.2"
type input "1"
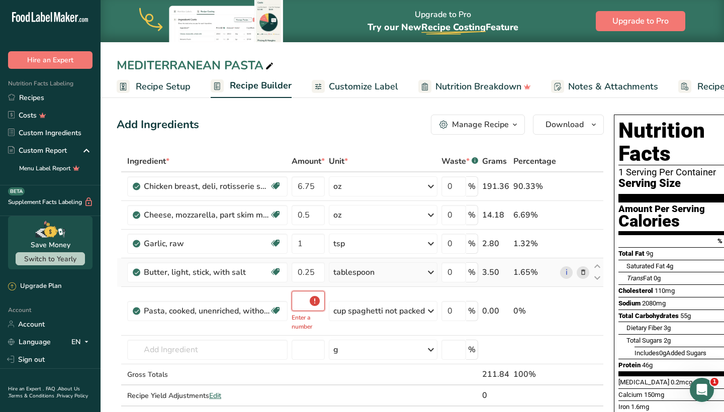
type input "0.5"
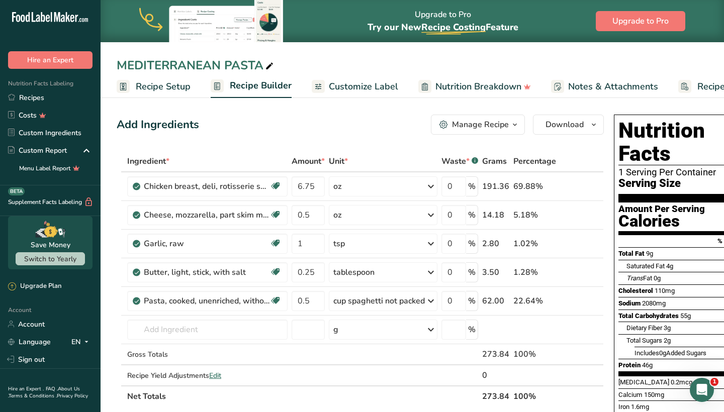
click at [306, 139] on div "Add Ingredients Manage Recipe Delete Recipe Duplicate Recipe Scale Recipe Save …" at bounding box center [363, 419] width 493 height 617
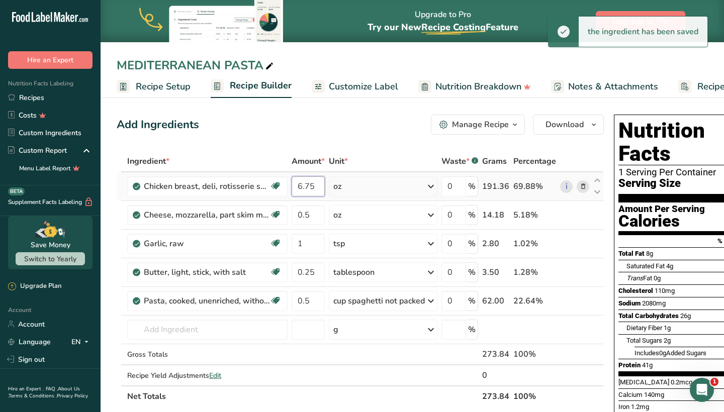
click at [320, 184] on input "6.75" at bounding box center [308, 187] width 33 height 20
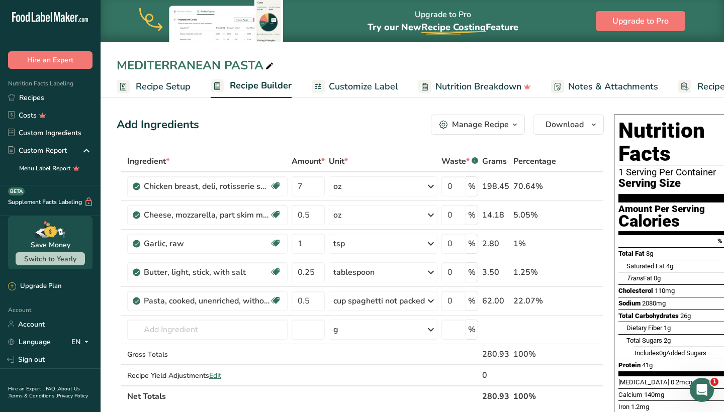
click at [310, 117] on div "Add Ingredients Manage Recipe Delete Recipe Duplicate Recipe Scale Recipe Save …" at bounding box center [360, 125] width 487 height 20
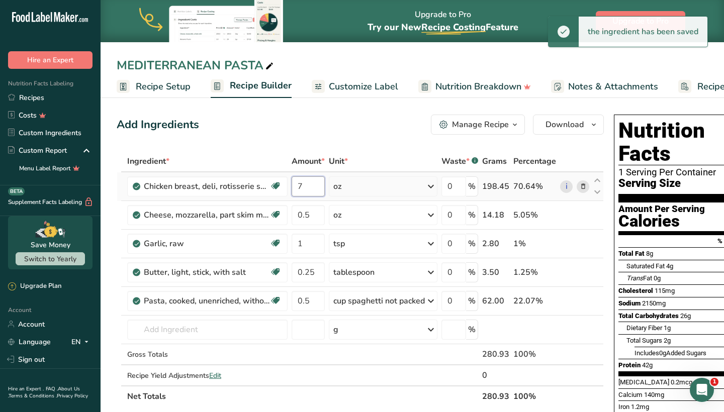
click at [318, 180] on input "7" at bounding box center [308, 187] width 33 height 20
type input "8"
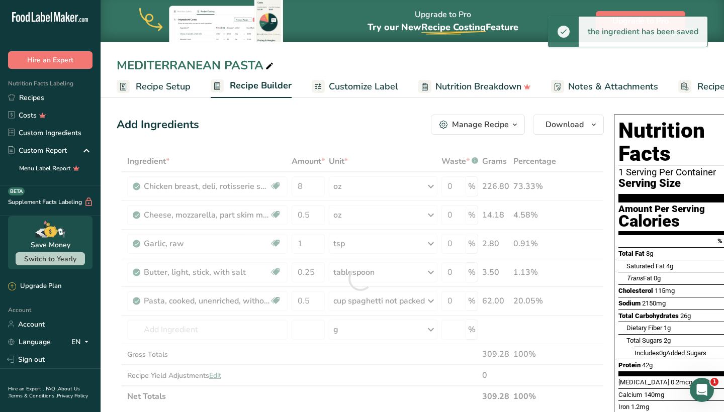
click at [306, 146] on div "Add Ingredients Manage Recipe Delete Recipe Duplicate Recipe Scale Recipe Save …" at bounding box center [363, 419] width 493 height 617
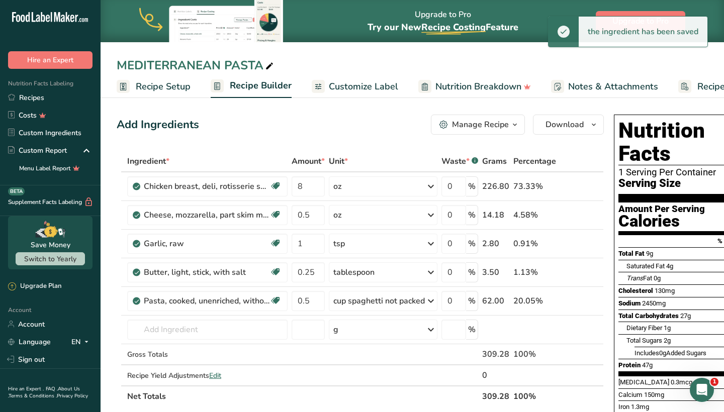
click at [361, 83] on span "Customize Label" at bounding box center [363, 87] width 69 height 14
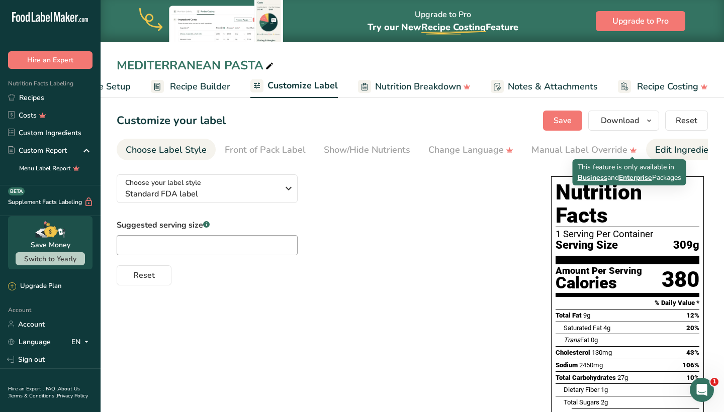
click at [672, 148] on div "Edit Ingredients/Allergens List" at bounding box center [719, 150] width 128 height 14
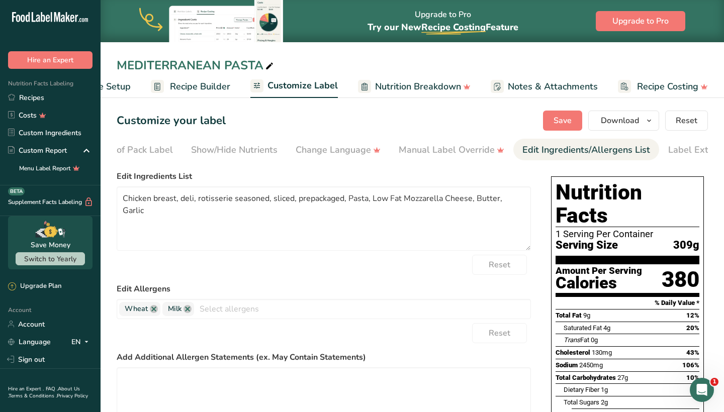
scroll to position [0, 163]
click at [672, 148] on div "Label Extra Info" at bounding box center [671, 150] width 67 height 14
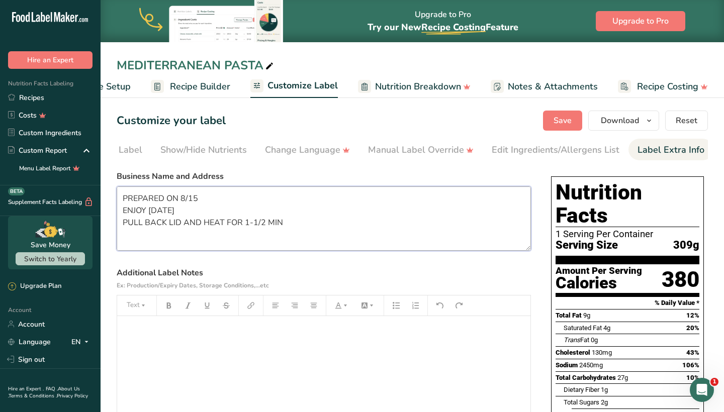
click at [200, 200] on textarea "PREPARED ON 8/15 ENJOY WITHIN 6 DAYS PULL BACK LID AND HEAT FOR 1-1/2 MIN CUSTO…" at bounding box center [324, 219] width 414 height 64
type textarea "PREPARED ON 8/16 ENJOY WITHIN 6 DAYS PULL BACK LID AND HEAT FOR 1-1/2 MIN CUSTO…"
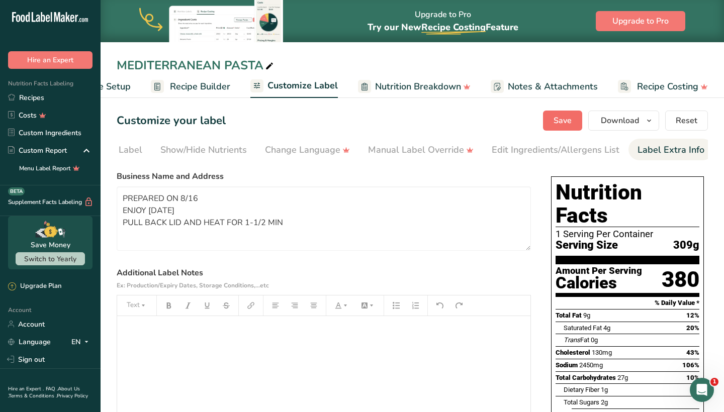
click at [568, 123] on span "Save" at bounding box center [563, 121] width 18 height 12
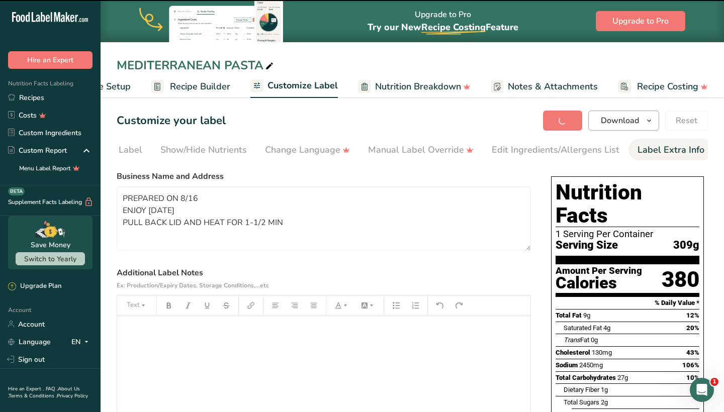
click at [614, 123] on span "Download" at bounding box center [620, 121] width 38 height 12
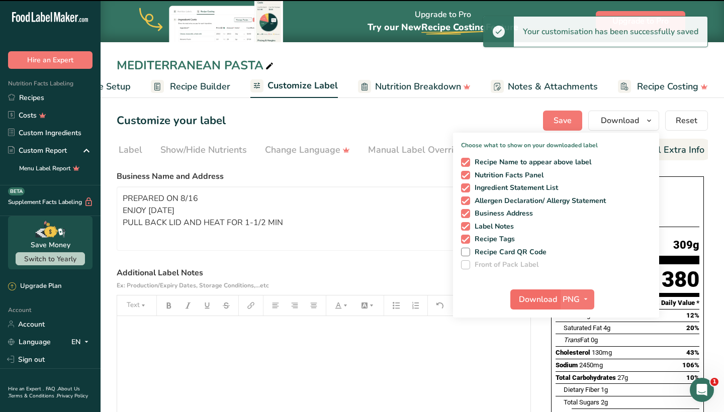
click at [544, 297] on span "Download" at bounding box center [538, 300] width 38 height 12
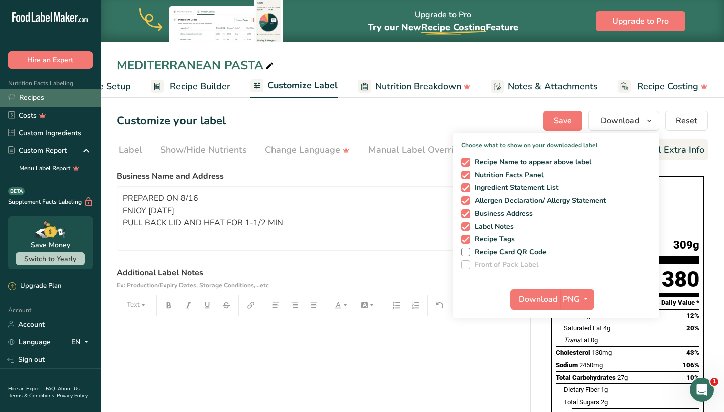
click at [78, 95] on link "Recipes" at bounding box center [50, 98] width 101 height 18
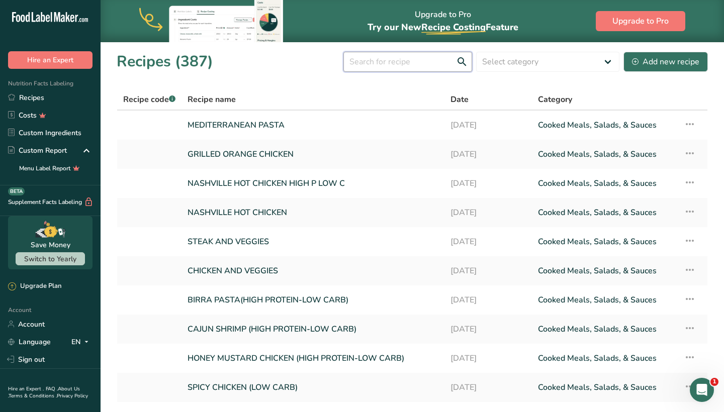
click at [357, 66] on input "text" at bounding box center [407, 62] width 129 height 20
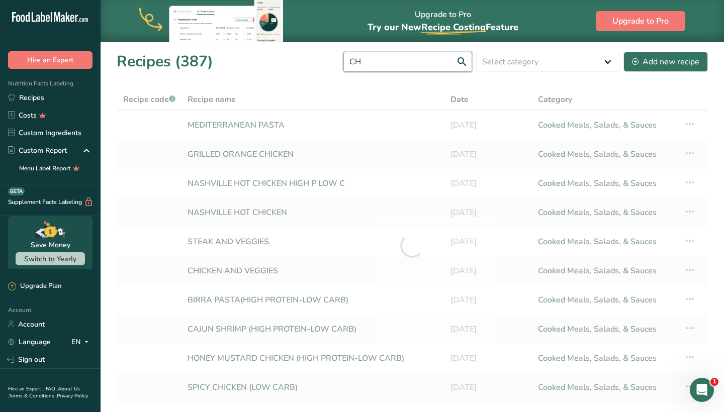
type input "C"
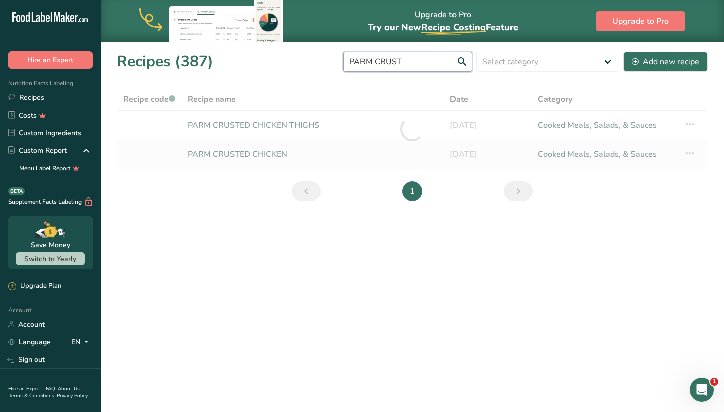
type input "PARM CRUST"
click at [297, 132] on div at bounding box center [412, 129] width 591 height 80
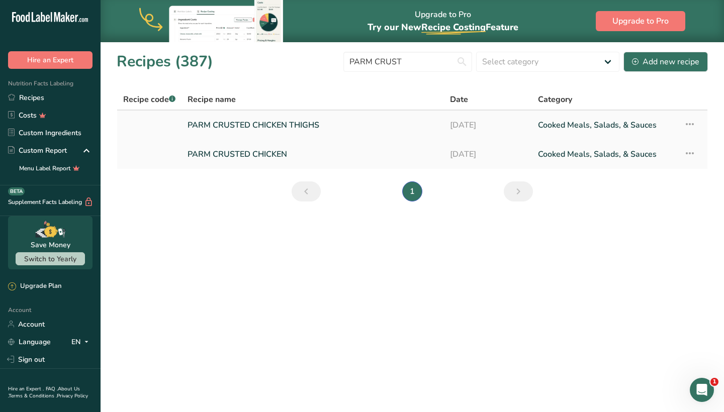
click at [298, 129] on link "PARM CRUSTED CHICKEN THIGHS" at bounding box center [313, 125] width 250 height 21
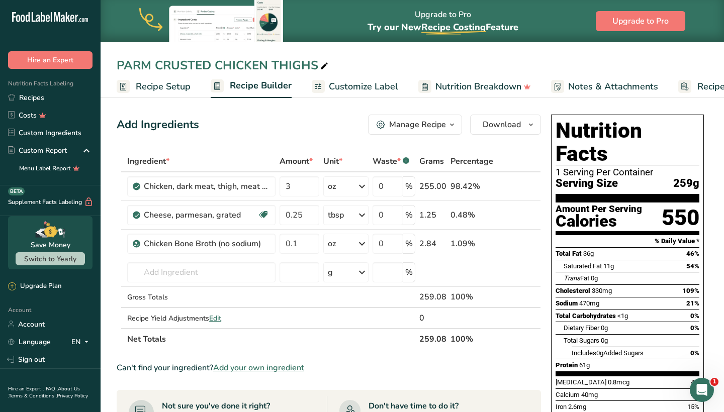
click at [348, 86] on span "Customize Label" at bounding box center [363, 87] width 69 height 14
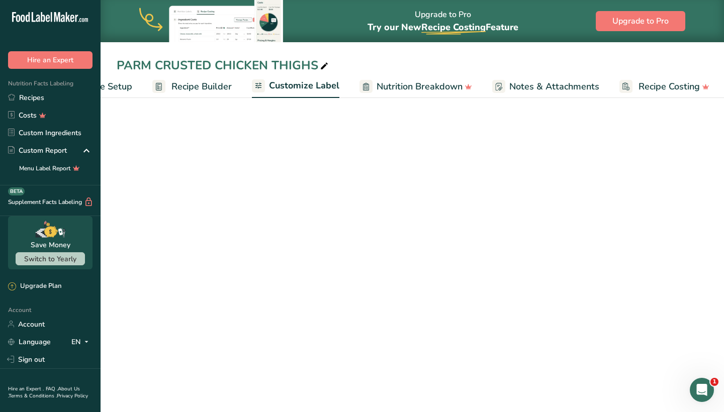
scroll to position [0, 60]
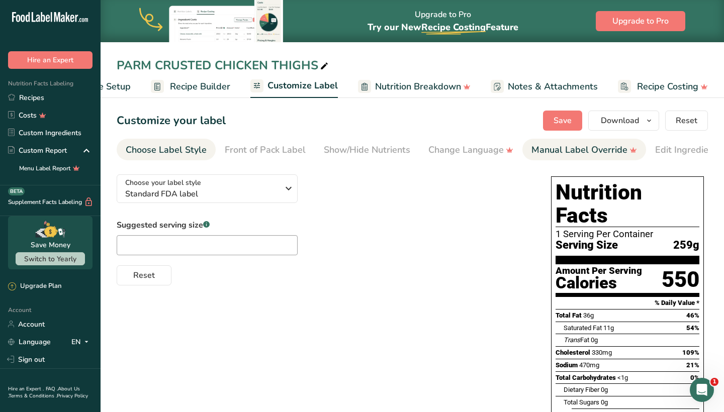
click at [548, 151] on div "Manual Label Override" at bounding box center [585, 150] width 106 height 14
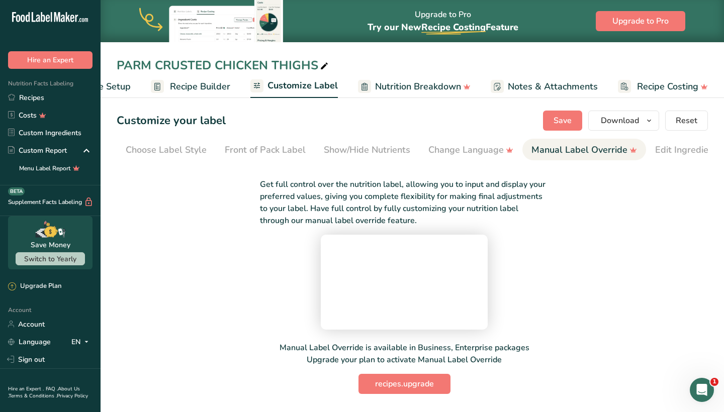
scroll to position [0, 163]
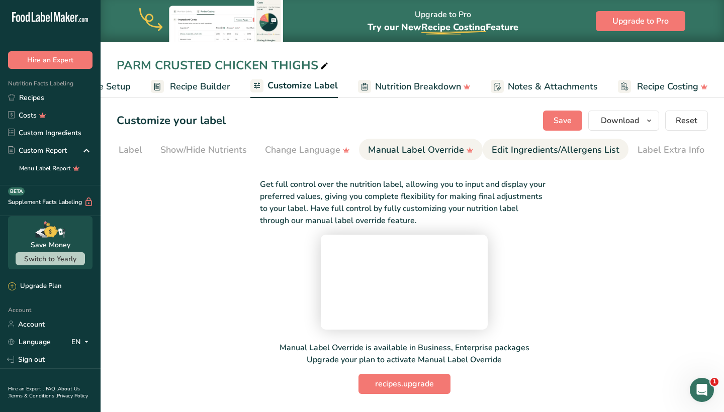
click at [593, 148] on div "Edit Ingredients/Allergens List" at bounding box center [556, 150] width 128 height 14
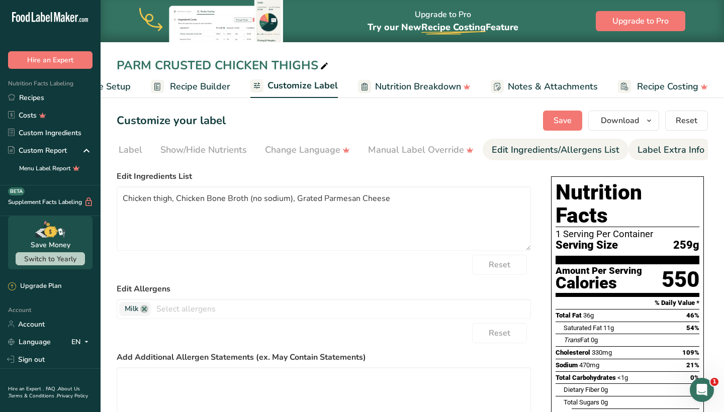
click at [646, 153] on div "Label Extra Info" at bounding box center [671, 150] width 67 height 14
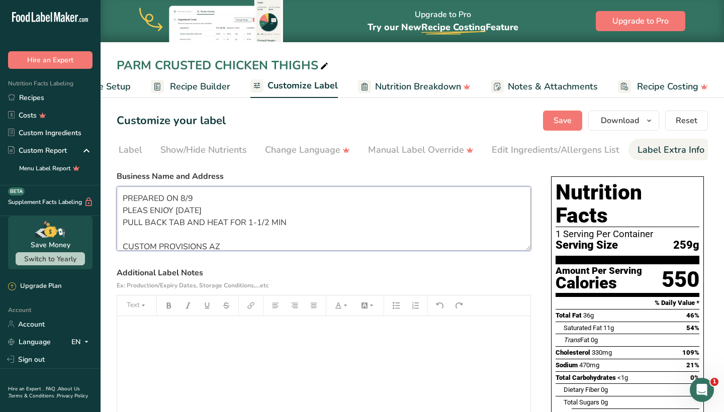
click at [208, 201] on textarea "PREPARED ON 8/9 PLEAS ENJOY WITHIN 6 DAYS PULL BACK TAB AND HEAT FOR 1-1/2 MIN …" at bounding box center [324, 219] width 414 height 64
type textarea "PREPARED ON 8/16 PLEAS ENJOY WITHIN 6 DAYS PULL BACK TAB AND HEAT FOR 1-1/2 MIN…"
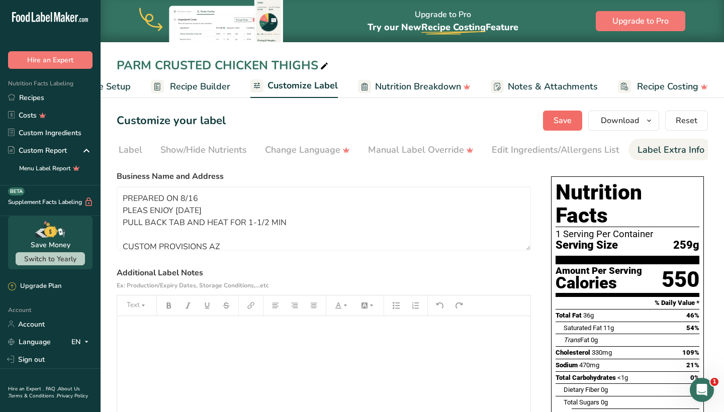
click at [570, 124] on span "Save" at bounding box center [563, 121] width 18 height 12
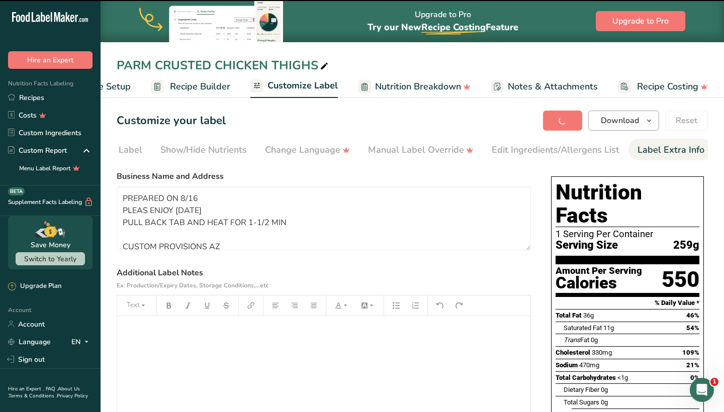
click at [622, 121] on span "Download" at bounding box center [620, 121] width 38 height 12
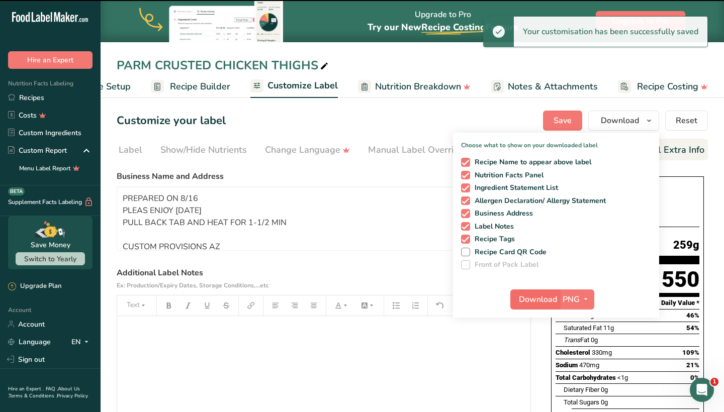
click at [549, 302] on span "Download" at bounding box center [538, 300] width 38 height 12
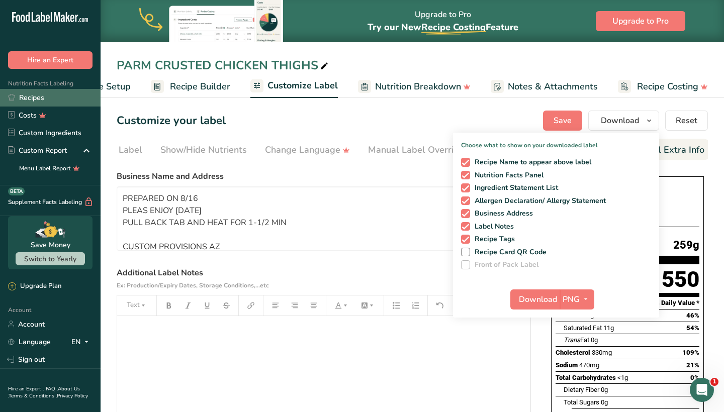
click at [88, 97] on link "Recipes" at bounding box center [50, 98] width 101 height 18
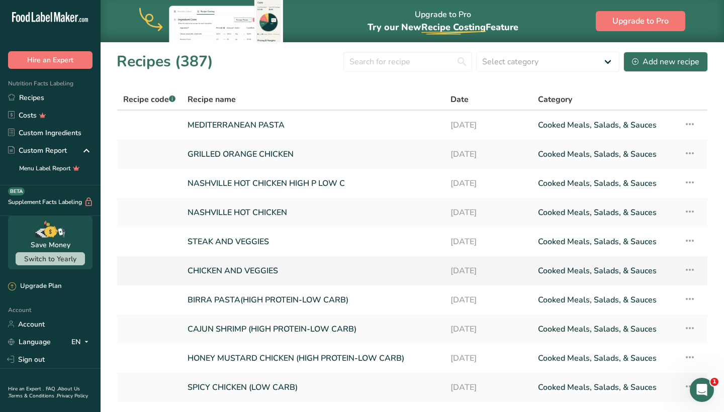
click at [254, 268] on link "CHICKEN AND VEGGIES" at bounding box center [313, 270] width 251 height 21
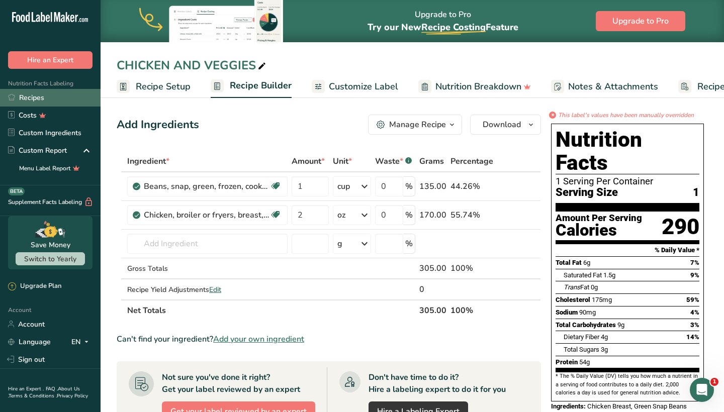
click at [89, 98] on link "Recipes" at bounding box center [50, 98] width 101 height 18
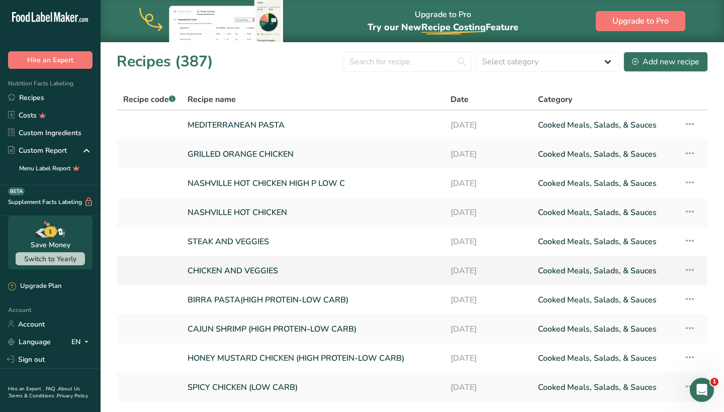
click at [273, 270] on link "CHICKEN AND VEGGIES" at bounding box center [313, 270] width 251 height 21
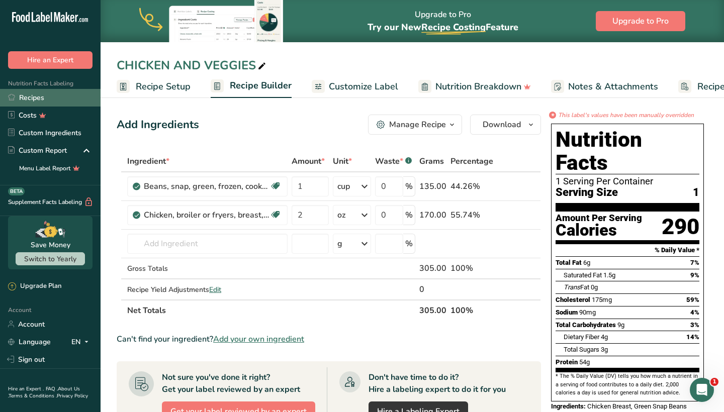
click at [67, 100] on link "Recipes" at bounding box center [50, 98] width 101 height 18
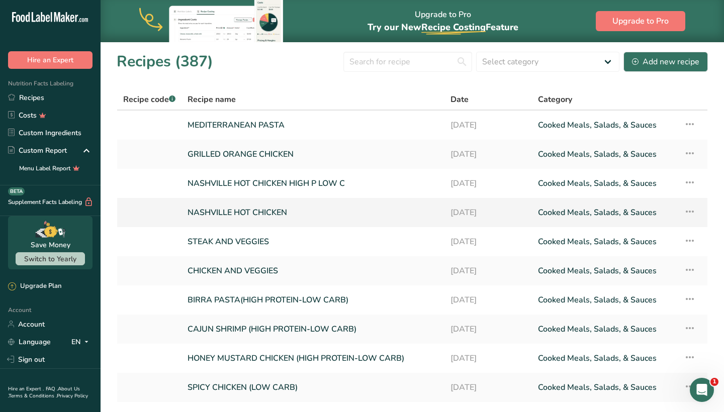
click at [242, 207] on link "NASHVILLE HOT CHICKEN" at bounding box center [313, 212] width 251 height 21
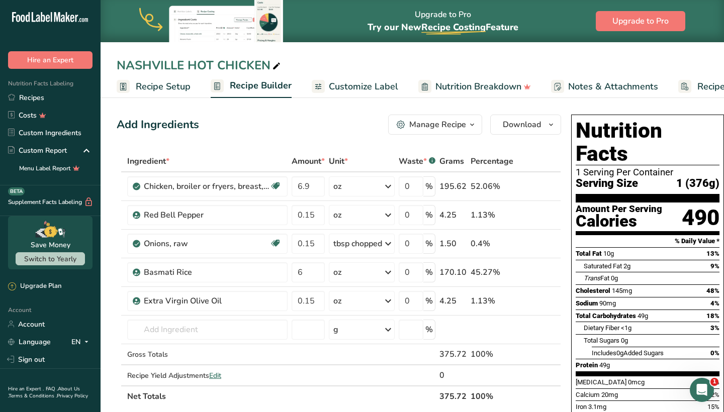
click at [444, 128] on div "Manage Recipe" at bounding box center [437, 125] width 57 height 12
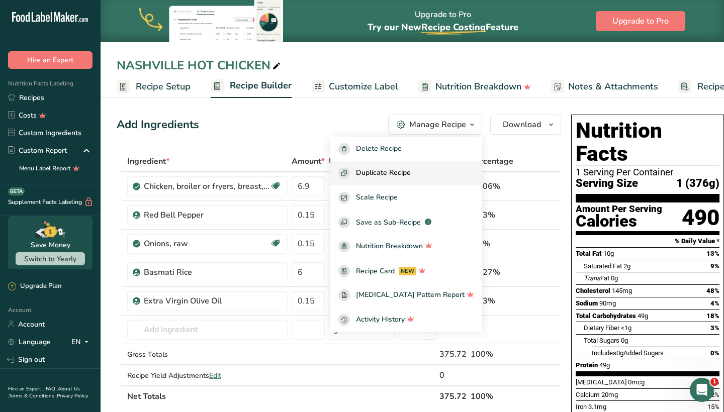
click at [411, 170] on span "Duplicate Recipe" at bounding box center [383, 173] width 55 height 12
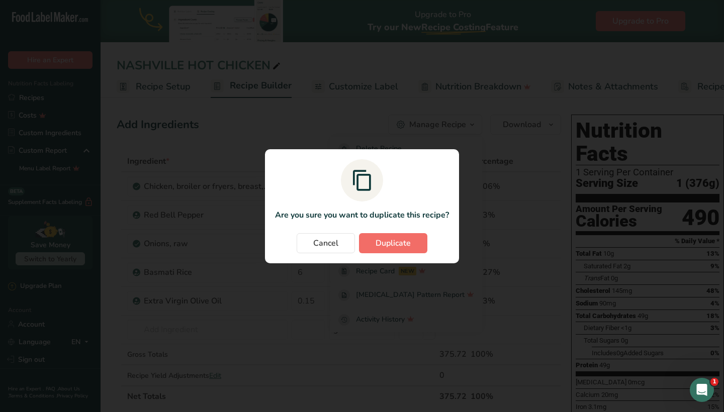
click at [399, 247] on span "Duplicate" at bounding box center [393, 243] width 35 height 12
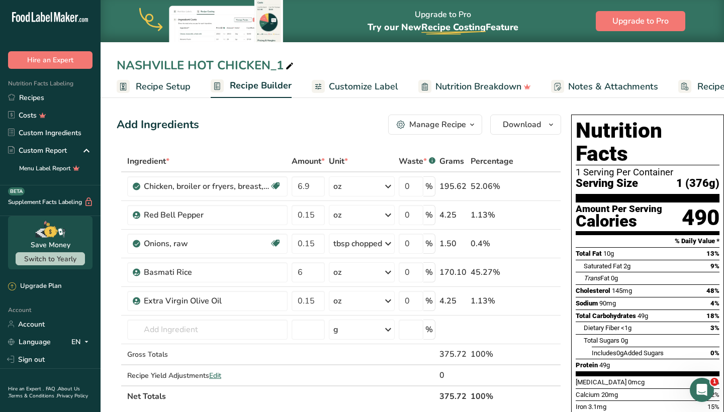
click at [285, 63] on icon at bounding box center [289, 66] width 9 height 14
drag, startPoint x: 215, startPoint y: 66, endPoint x: 138, endPoint y: 67, distance: 76.9
click at [138, 67] on input "NASHVILLE HOT CHICKEN" at bounding box center [412, 65] width 591 height 18
click at [178, 60] on input "CHICKEN" at bounding box center [412, 65] width 591 height 18
type input "CHICKEN & RICE"
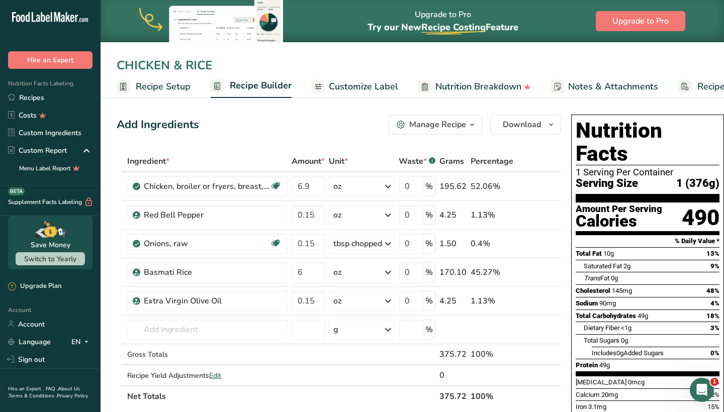
click at [355, 86] on span "Customize Label" at bounding box center [363, 87] width 69 height 14
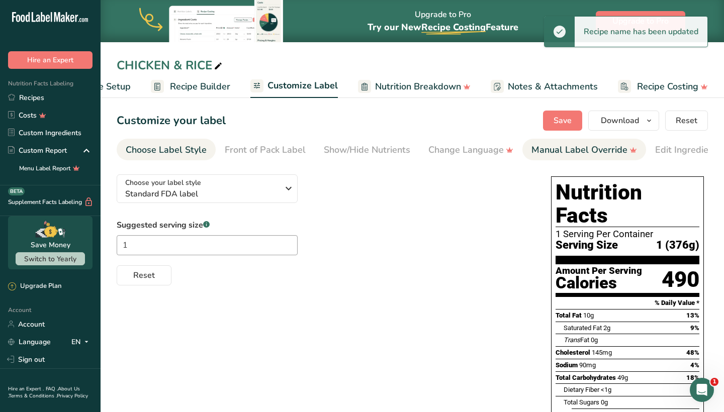
click at [583, 159] on link "Manual Label Override" at bounding box center [585, 150] width 106 height 23
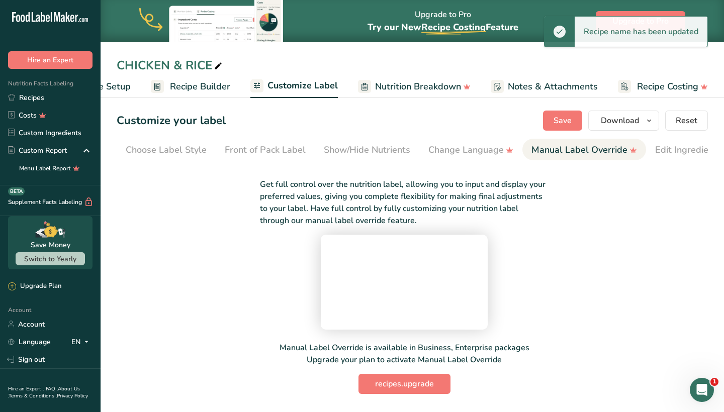
scroll to position [0, 163]
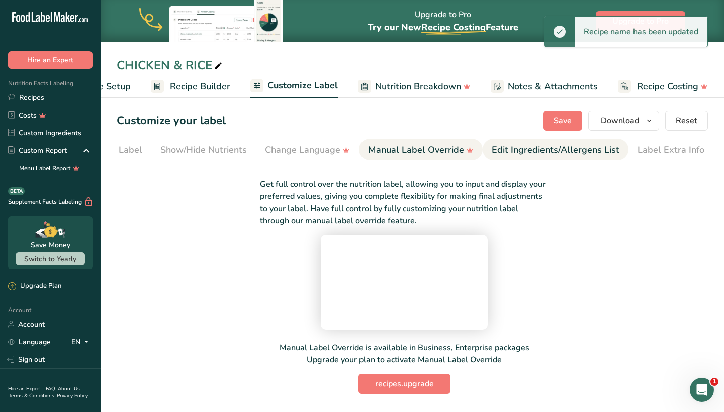
click at [612, 159] on link "Edit Ingredients/Allergens List" at bounding box center [556, 150] width 128 height 23
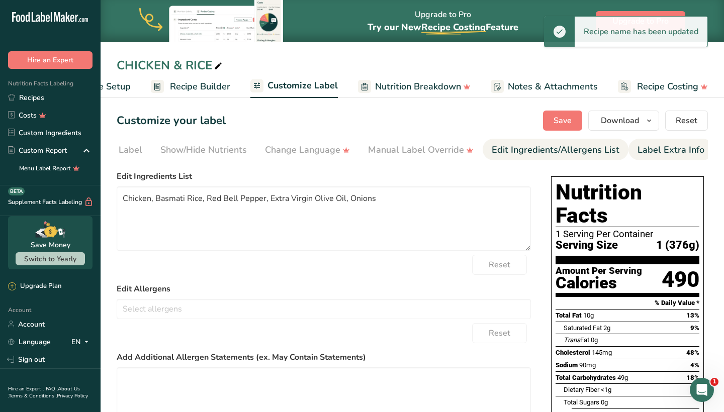
click at [650, 151] on div "Label Extra Info" at bounding box center [671, 150] width 67 height 14
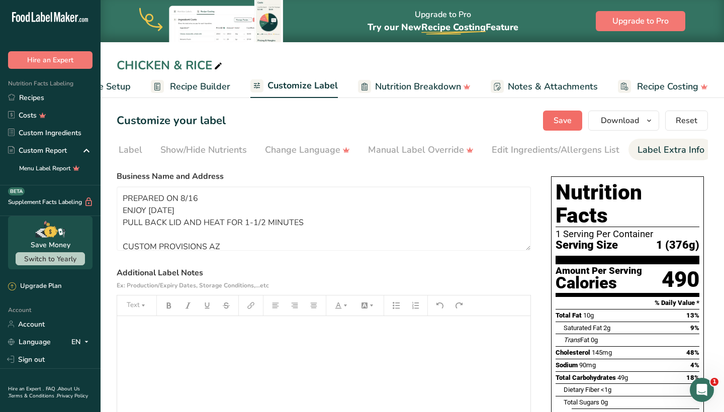
click at [580, 126] on button "Save" at bounding box center [562, 121] width 39 height 20
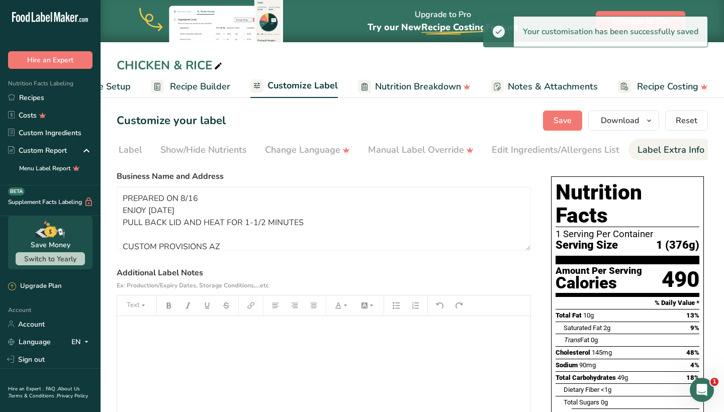
click at [181, 85] on span "Recipe Builder" at bounding box center [200, 87] width 60 height 14
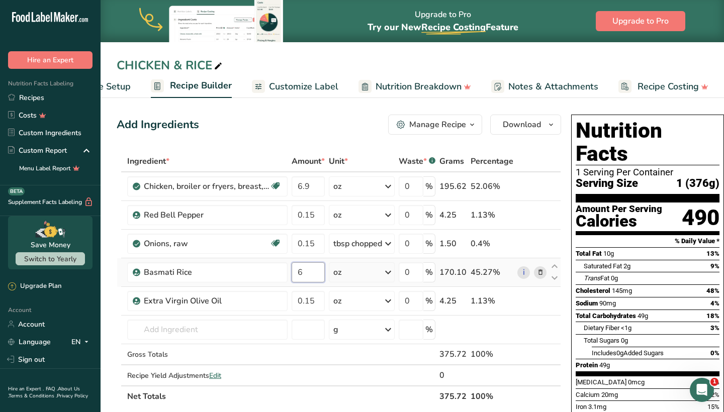
click at [302, 272] on input "6" at bounding box center [308, 272] width 33 height 20
type input "3"
click at [336, 107] on section "Add Ingredients Manage Recipe Delete Recipe Duplicate Recipe Scale Recipe Save …" at bounding box center [413, 419] width 624 height 649
click at [318, 179] on input "6.9" at bounding box center [308, 187] width 33 height 20
click at [318, 181] on input "6.9" at bounding box center [308, 187] width 33 height 20
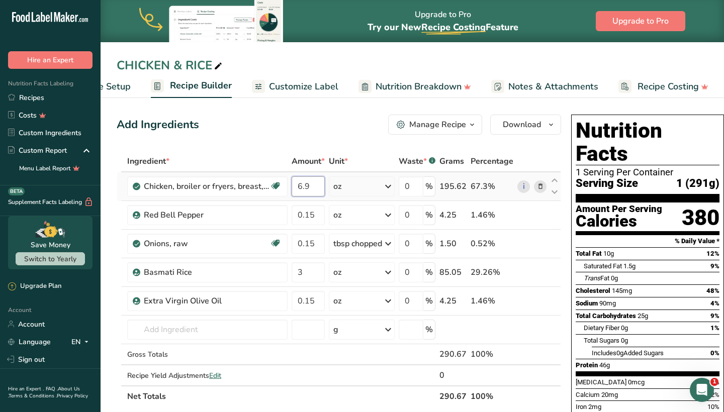
click at [318, 181] on input "6.9" at bounding box center [308, 187] width 33 height 20
type input "7"
click at [338, 149] on div "Add Ingredients Manage Recipe Delete Recipe Duplicate Recipe Scale Recipe Save …" at bounding box center [342, 419] width 451 height 617
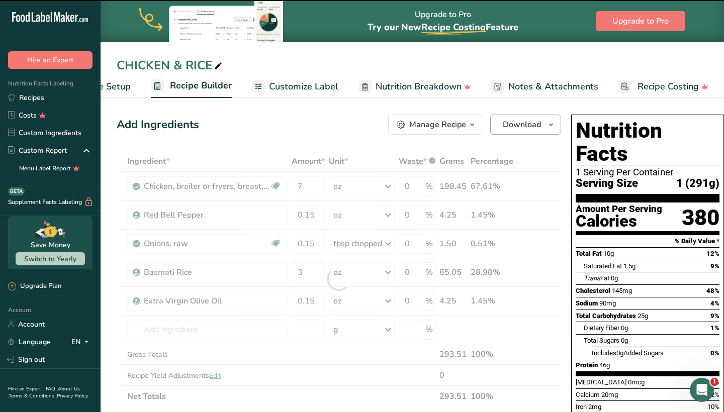
click at [527, 123] on span "Download" at bounding box center [522, 125] width 38 height 12
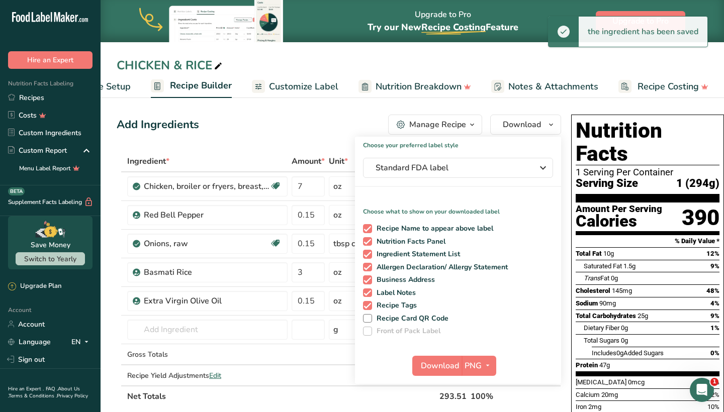
click at [371, 121] on div "Add Ingredients Manage Recipe Delete Recipe Duplicate Recipe Scale Recipe Save …" at bounding box center [339, 125] width 445 height 20
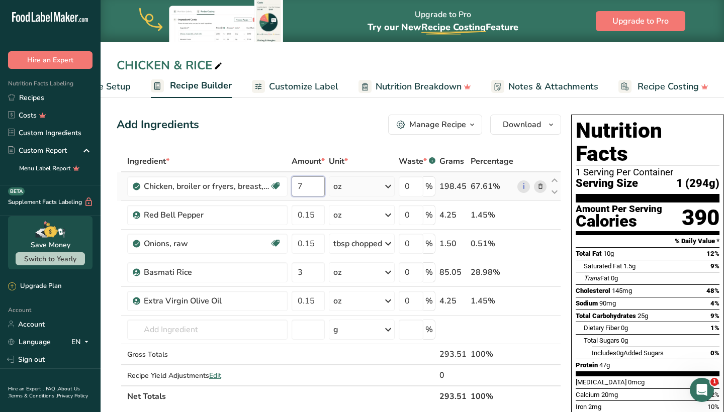
click at [322, 186] on input "7" at bounding box center [308, 187] width 33 height 20
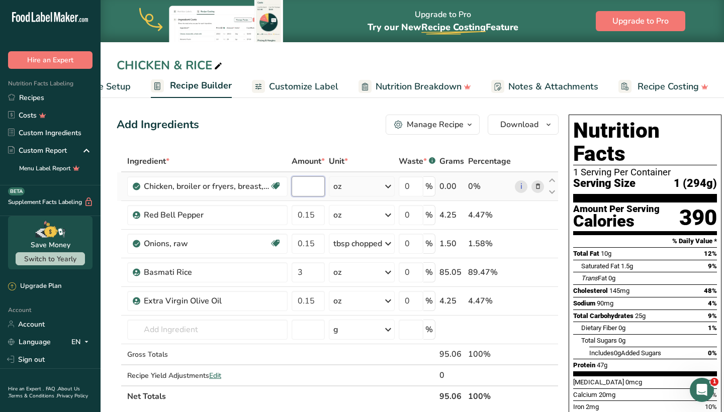
type input "7"
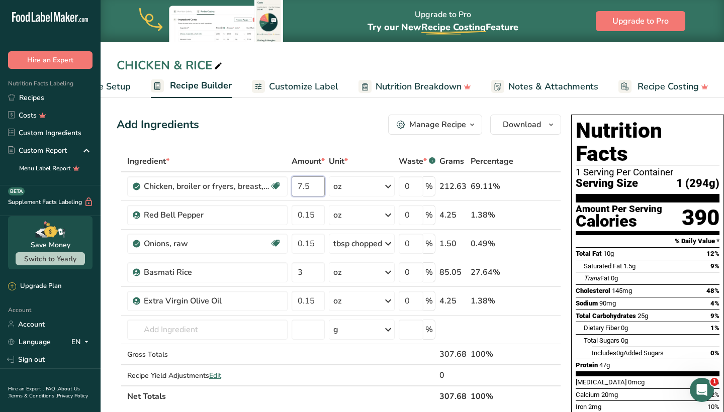
type input "7.5"
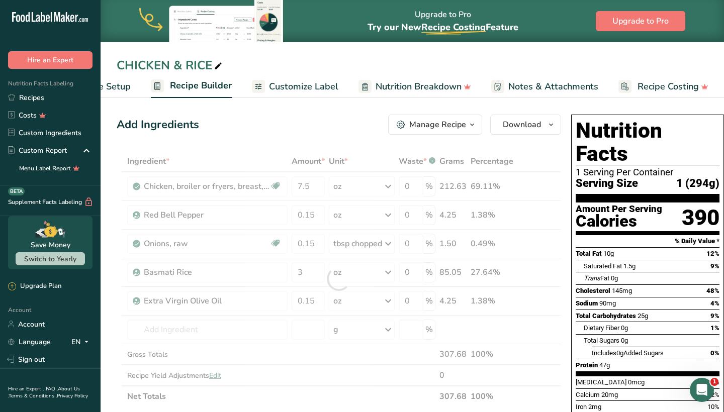
click at [325, 155] on div "Ingredient * Amount * Unit * Waste * .a-a{fill:#347362;}.b-a{fill:#fff;} Grams …" at bounding box center [339, 279] width 445 height 256
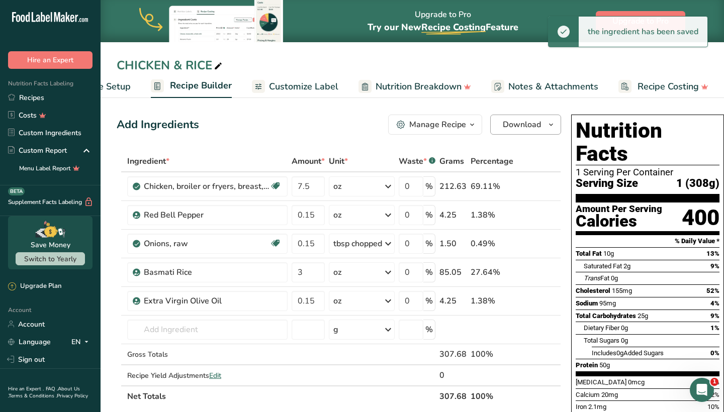
click at [516, 127] on span "Download" at bounding box center [522, 125] width 38 height 12
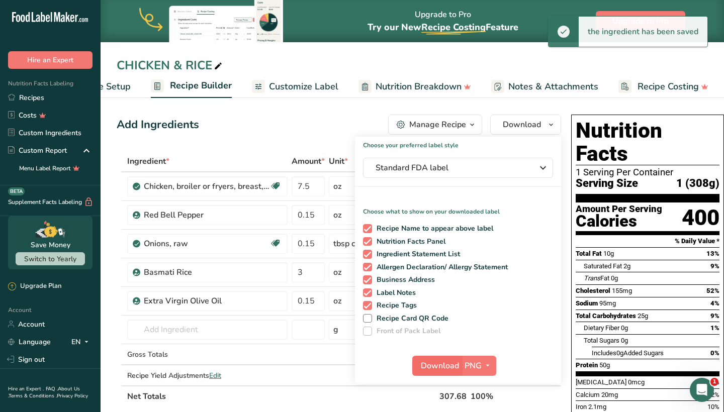
click at [447, 364] on span "Download" at bounding box center [440, 366] width 38 height 12
